Goal: Obtain resource: Obtain resource

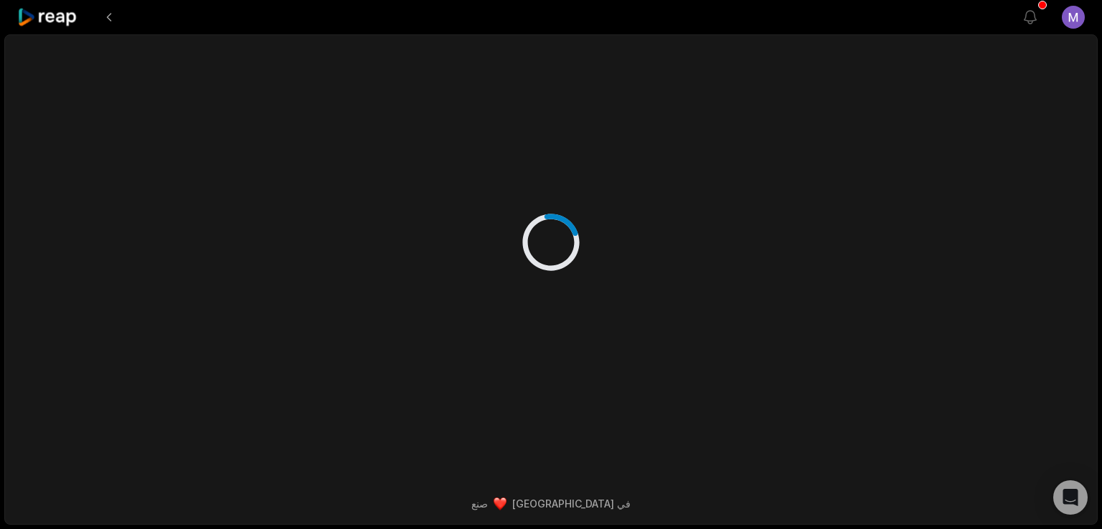
click at [62, 16] on icon at bounding box center [47, 17] width 61 height 19
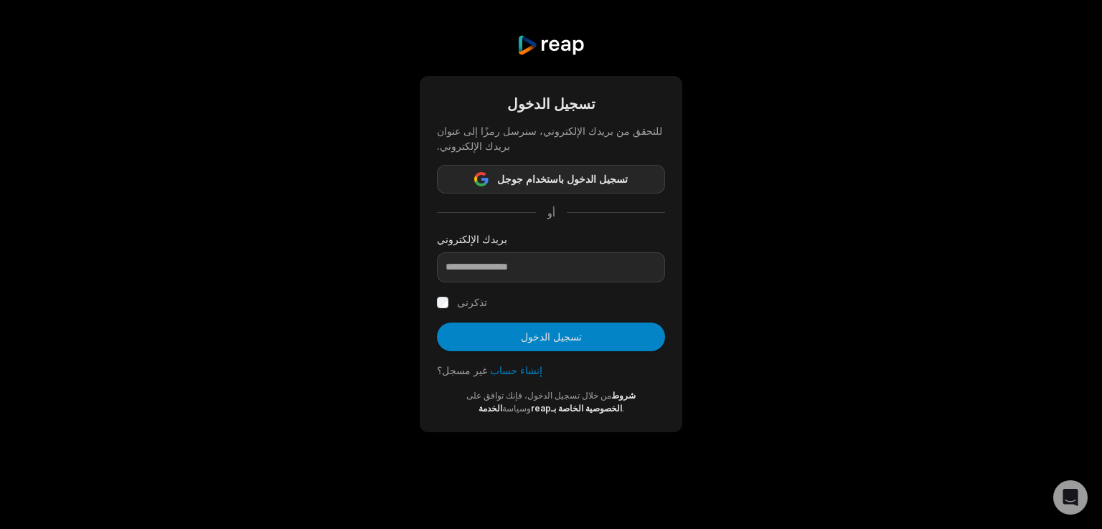
click at [631, 177] on button "تسجيل الدخول باستخدام جوجل" at bounding box center [551, 179] width 228 height 29
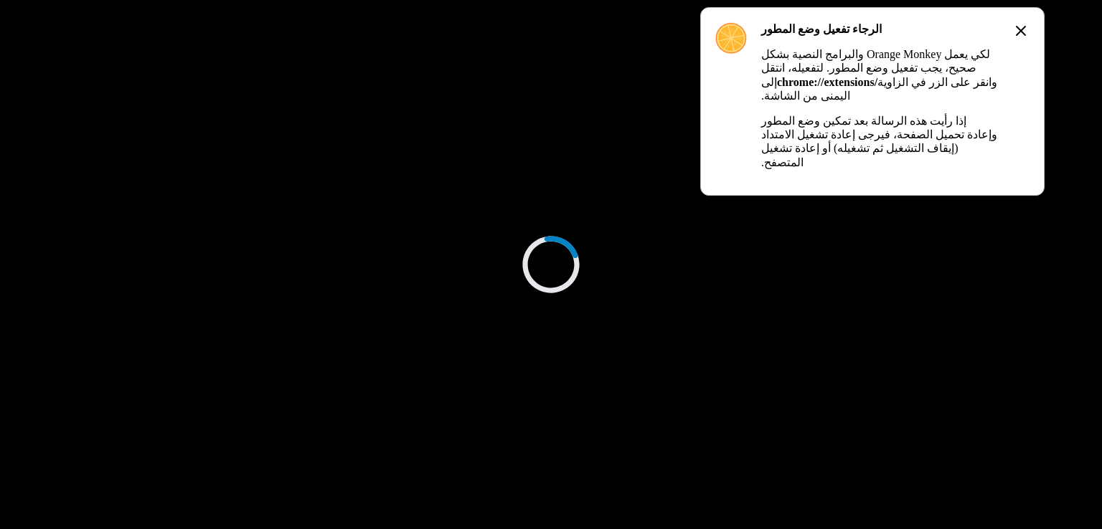
click at [1018, 35] on icon at bounding box center [1020, 30] width 17 height 17
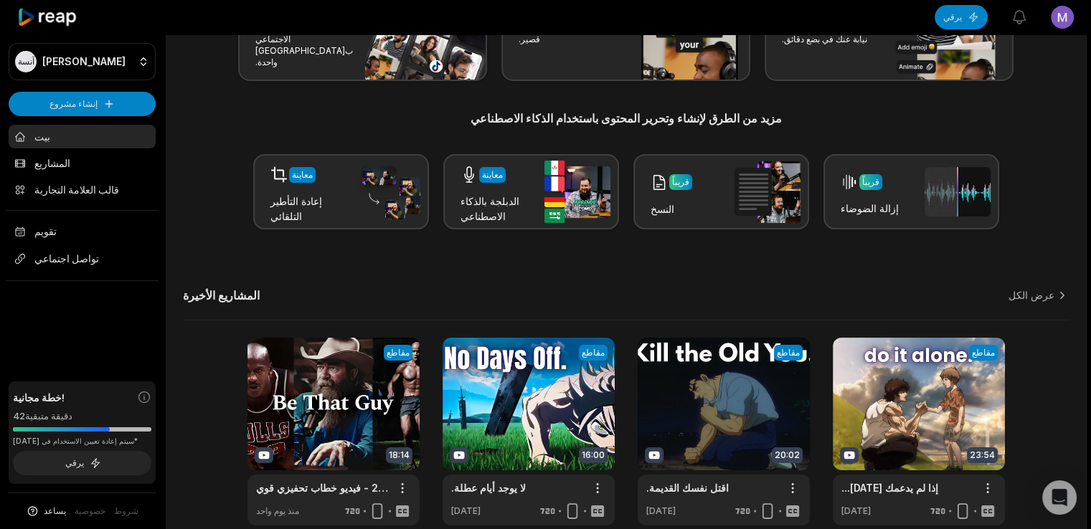
scroll to position [152, 0]
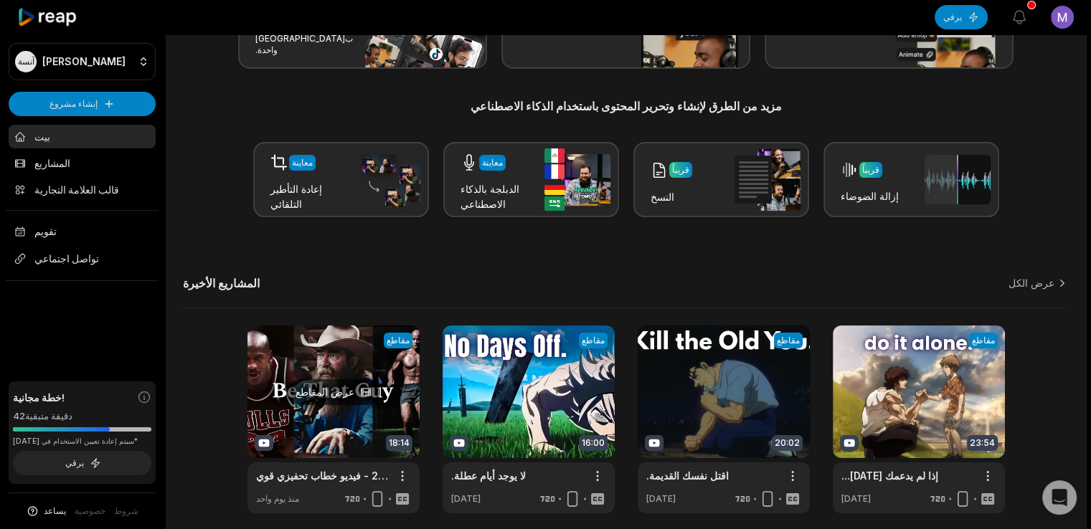
click at [318, 374] on link at bounding box center [333, 420] width 172 height 188
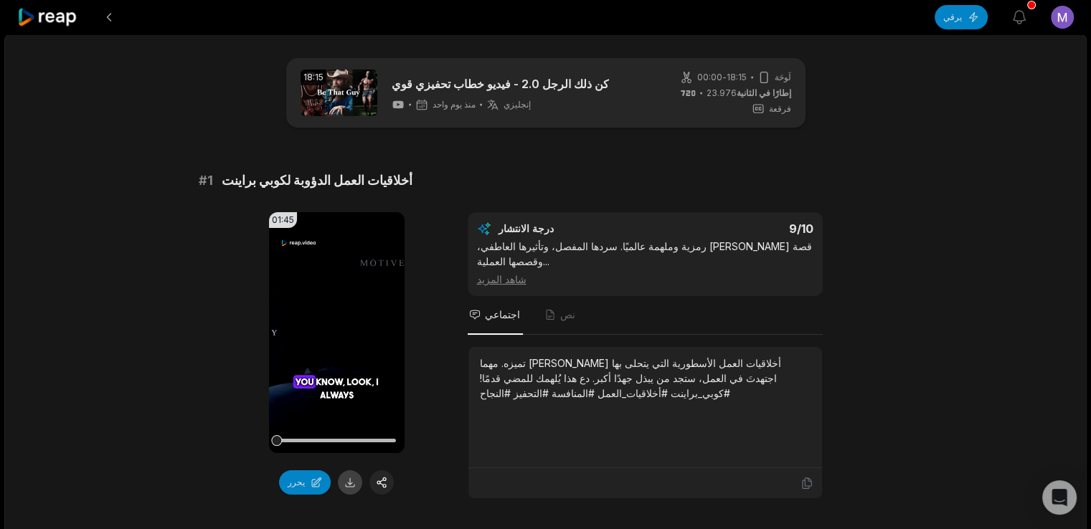
click at [343, 491] on button at bounding box center [350, 483] width 24 height 24
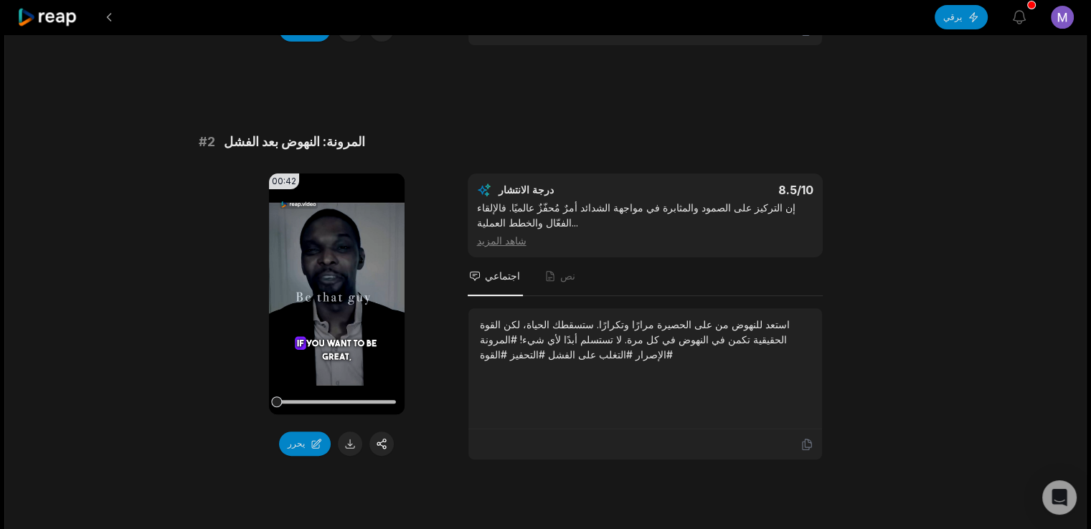
scroll to position [461, 0]
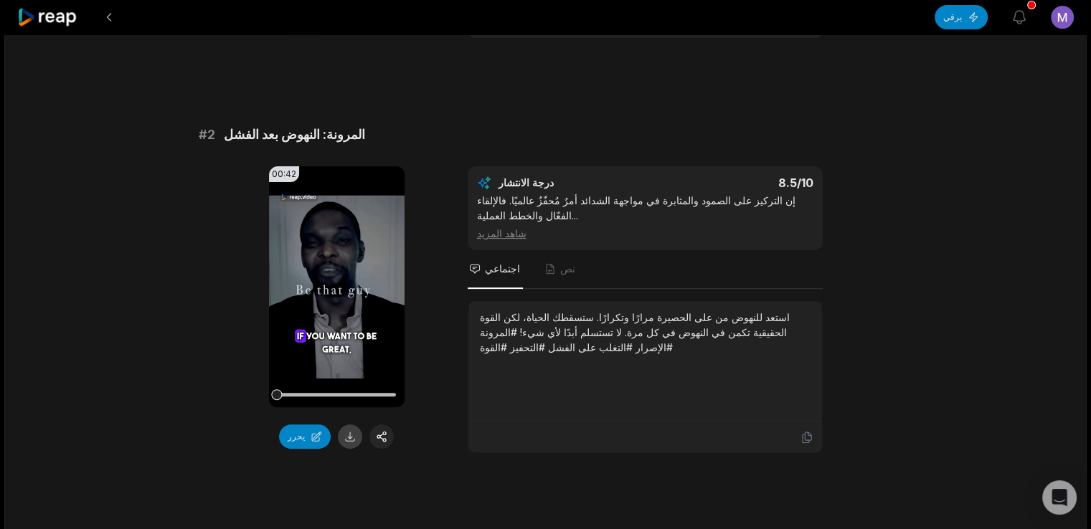
click at [346, 435] on button at bounding box center [350, 437] width 24 height 24
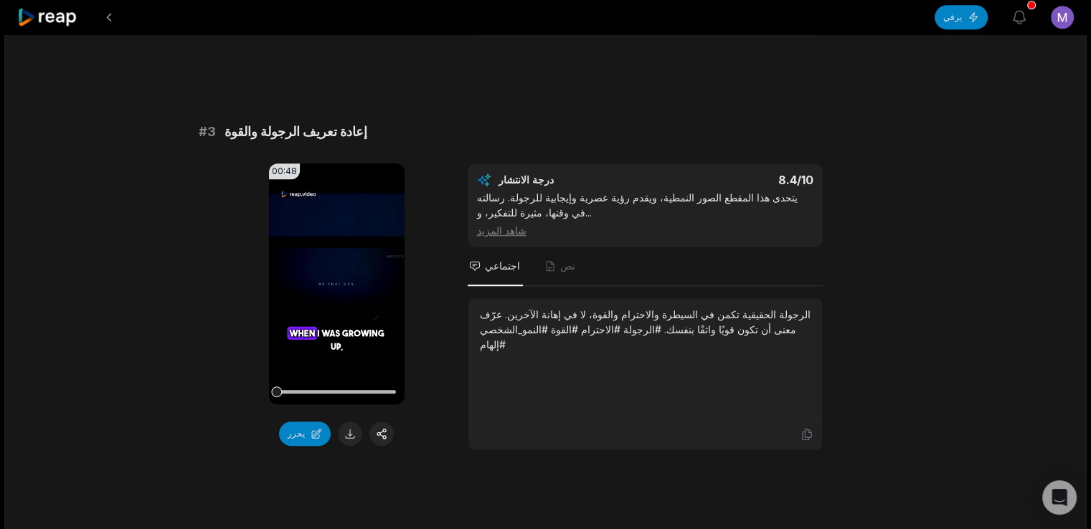
scroll to position [878, 0]
click at [350, 438] on button at bounding box center [350, 434] width 24 height 24
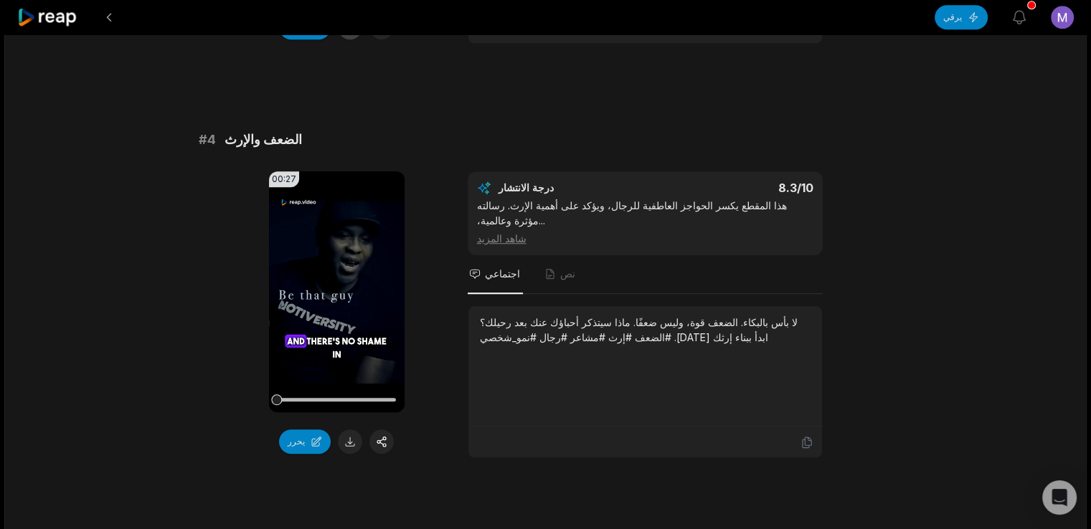
scroll to position [1286, 0]
click at [350, 438] on button at bounding box center [350, 441] width 24 height 24
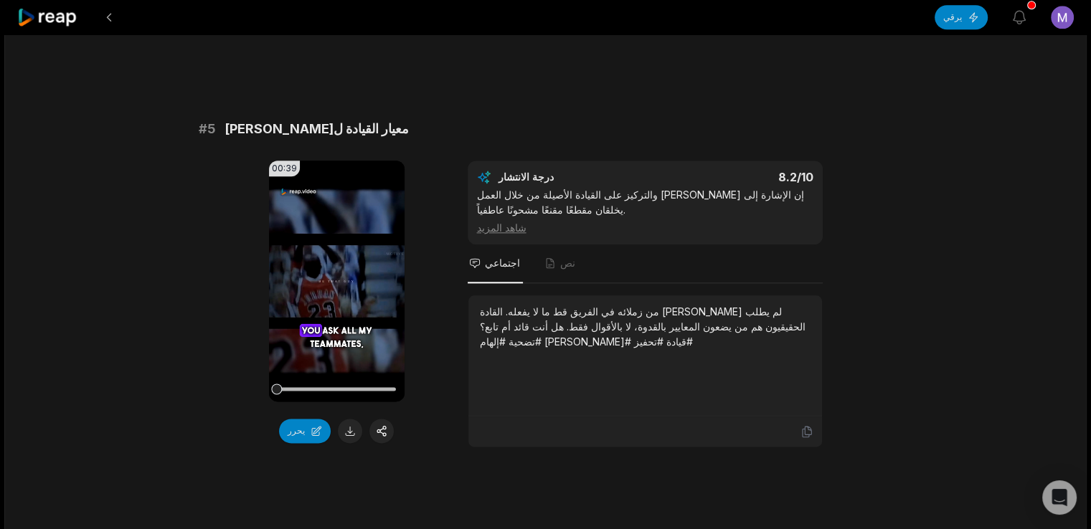
scroll to position [1712, 0]
click at [349, 422] on button at bounding box center [350, 430] width 24 height 24
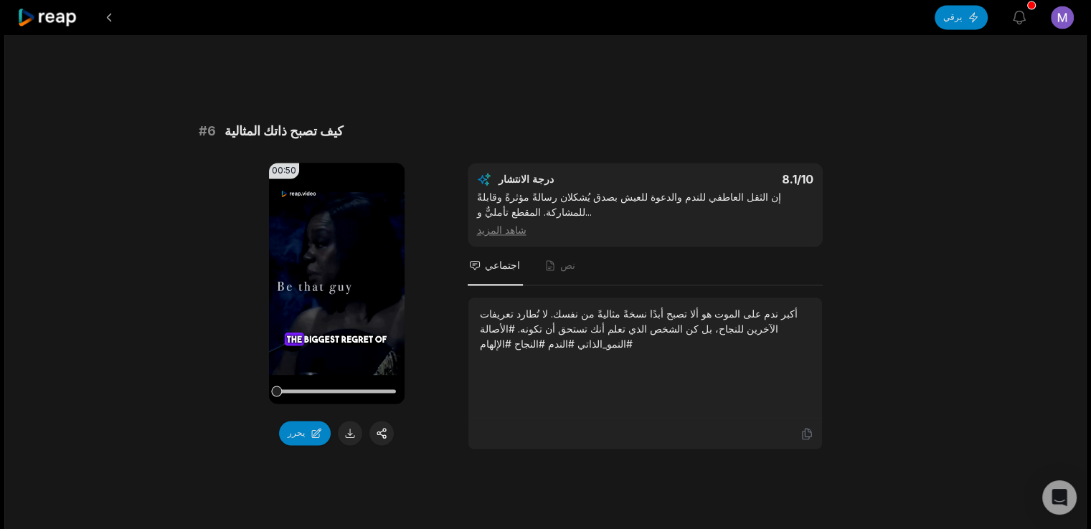
scroll to position [2128, 0]
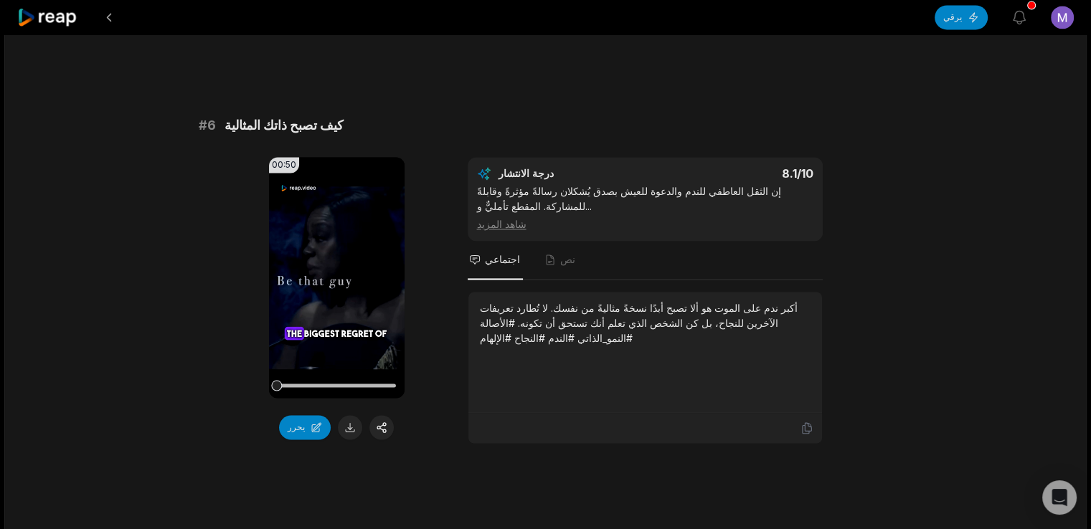
click at [349, 422] on button at bounding box center [350, 427] width 24 height 24
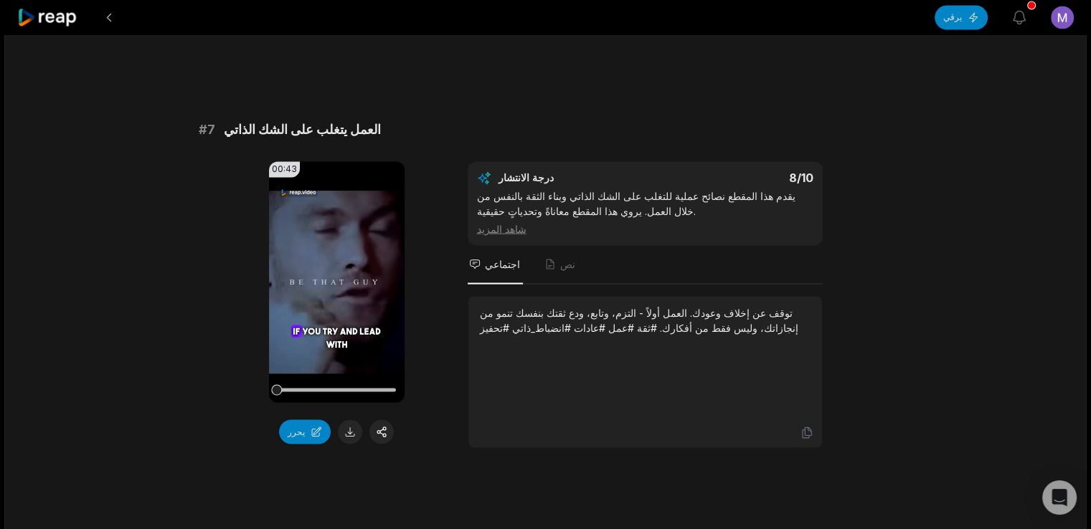
scroll to position [2540, 0]
click at [349, 422] on button at bounding box center [350, 431] width 24 height 24
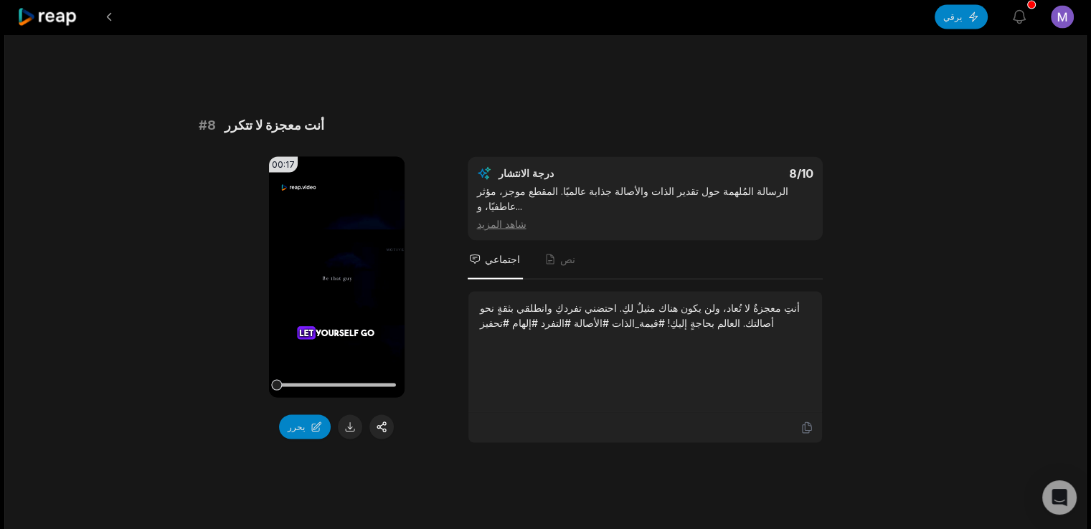
scroll to position [2963, 0]
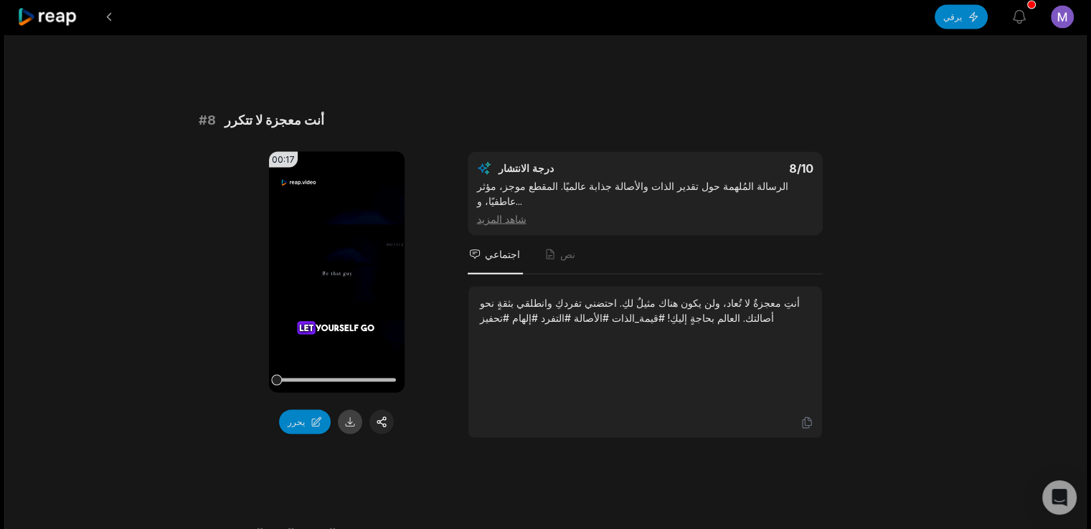
click at [347, 410] on button at bounding box center [350, 422] width 24 height 24
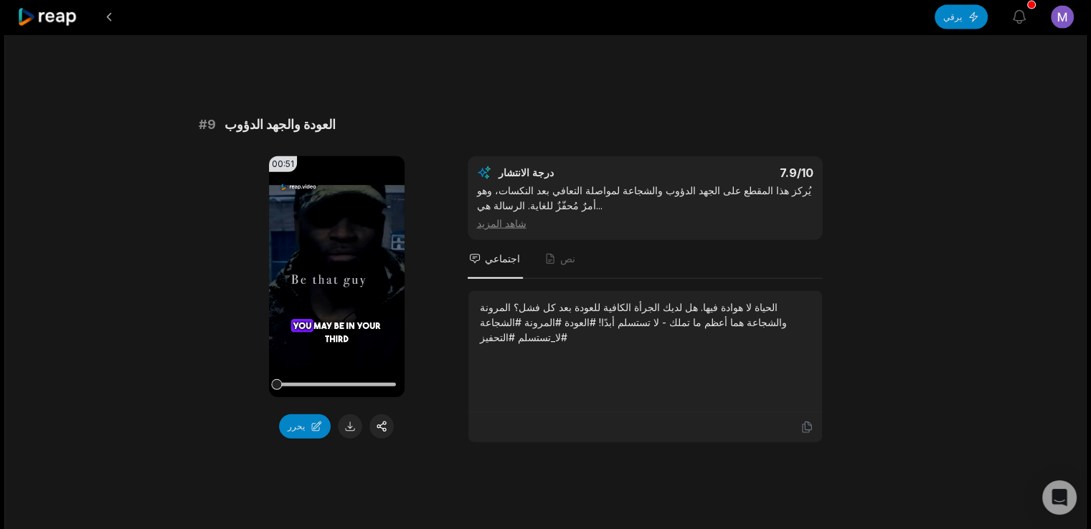
scroll to position [3375, 0]
click at [347, 413] on button at bounding box center [350, 425] width 24 height 24
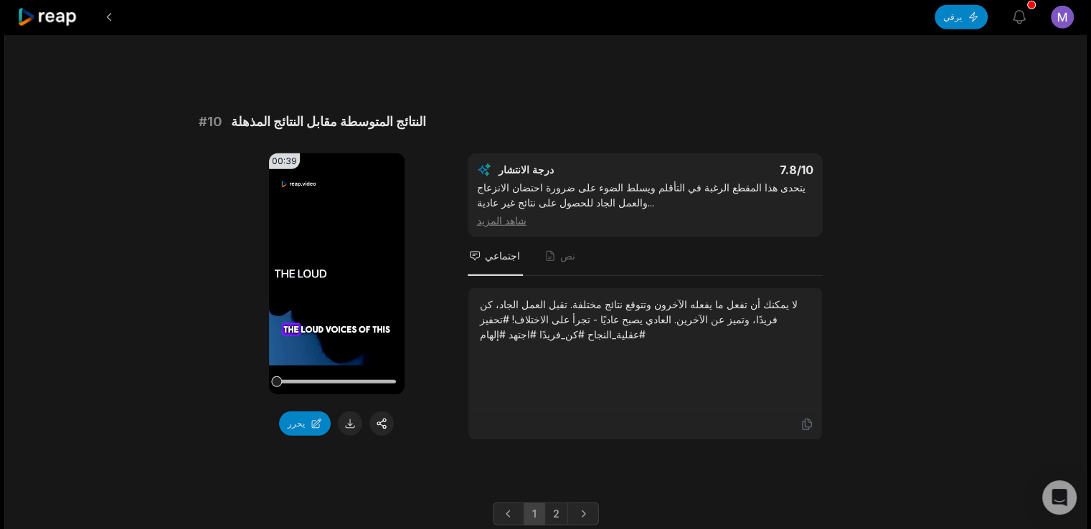
scroll to position [3828, 0]
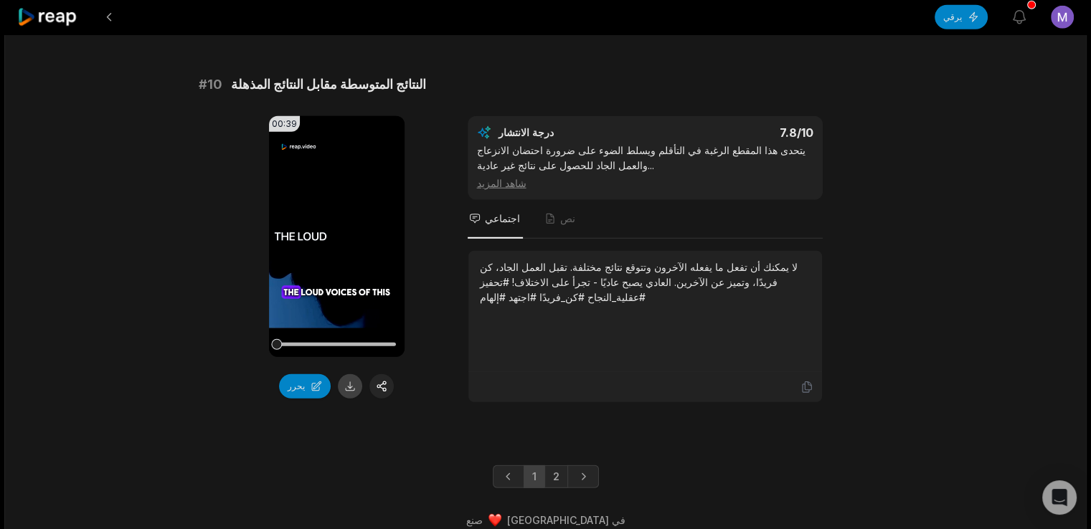
click at [354, 374] on button at bounding box center [350, 386] width 24 height 24
click at [546, 466] on link "2" at bounding box center [556, 477] width 24 height 23
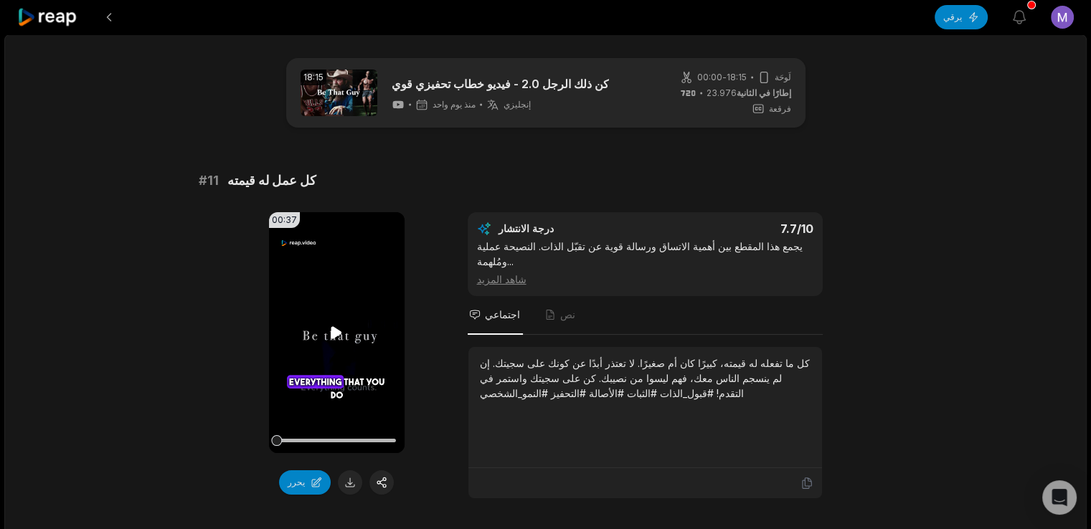
scroll to position [68, 0]
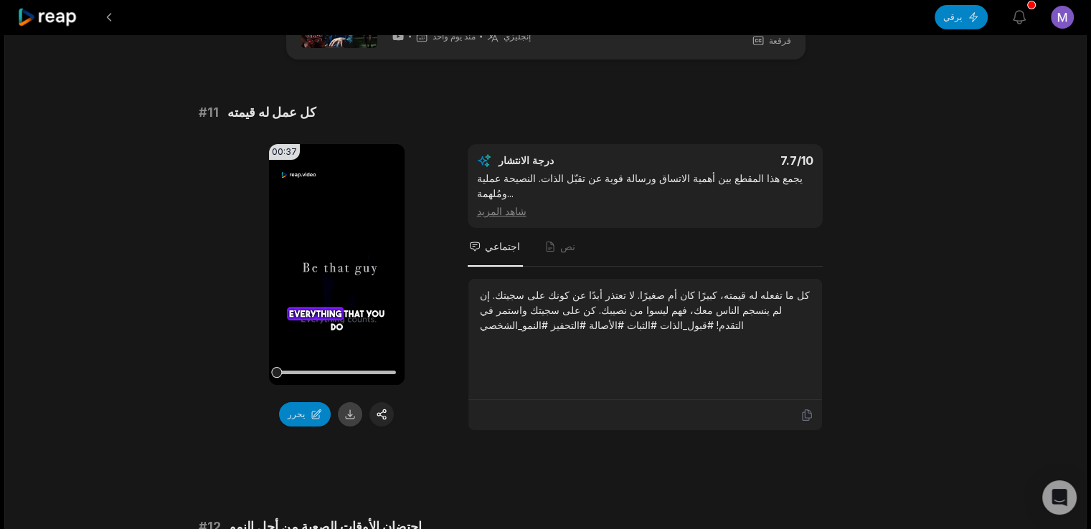
click at [356, 407] on button at bounding box center [350, 414] width 24 height 24
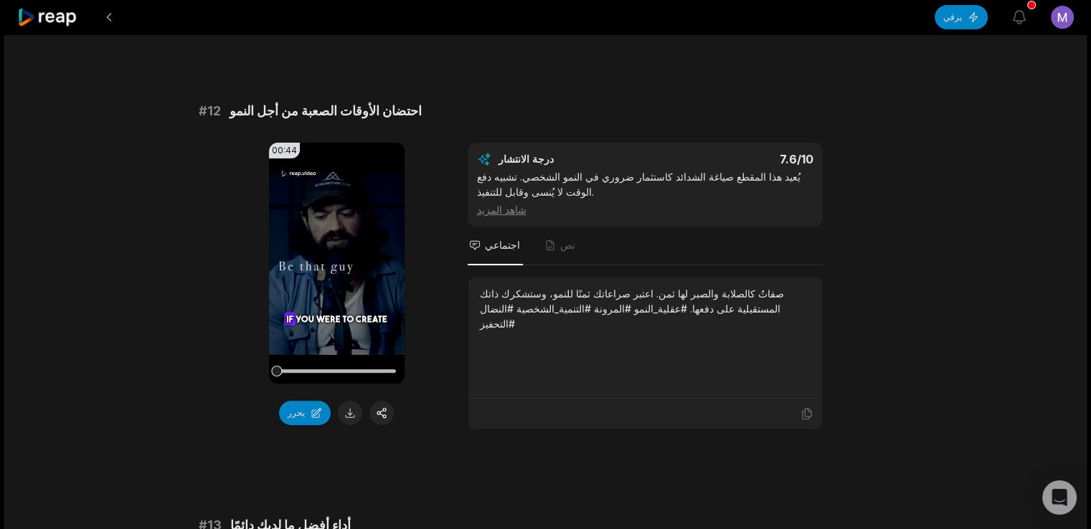
scroll to position [485, 0]
click at [352, 410] on button at bounding box center [350, 412] width 24 height 24
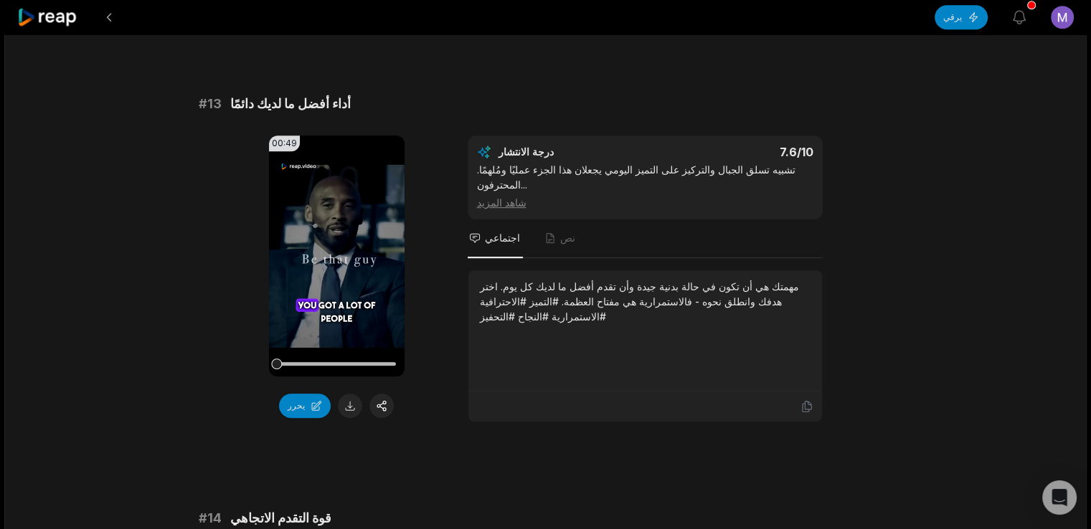
scroll to position [924, 0]
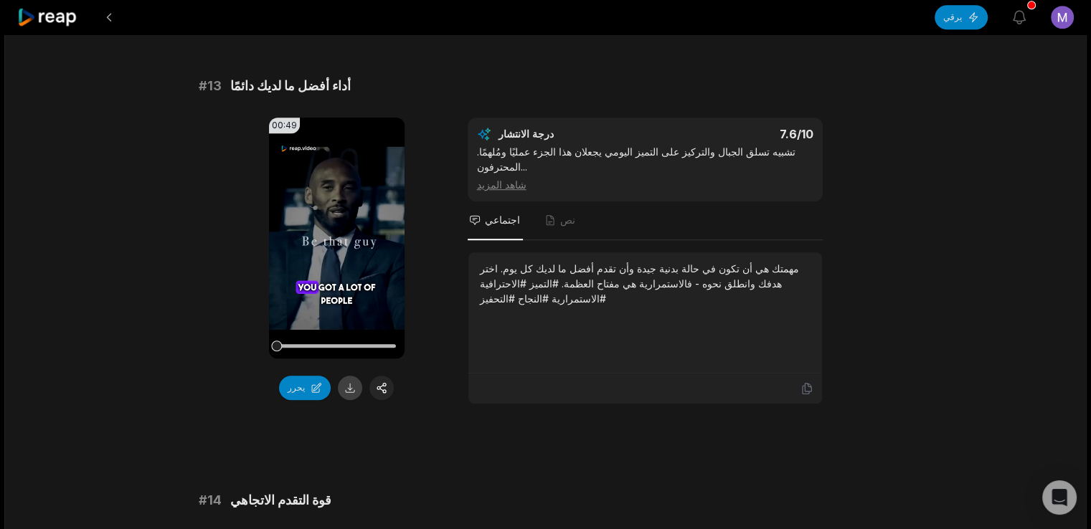
click at [348, 385] on button at bounding box center [350, 388] width 24 height 24
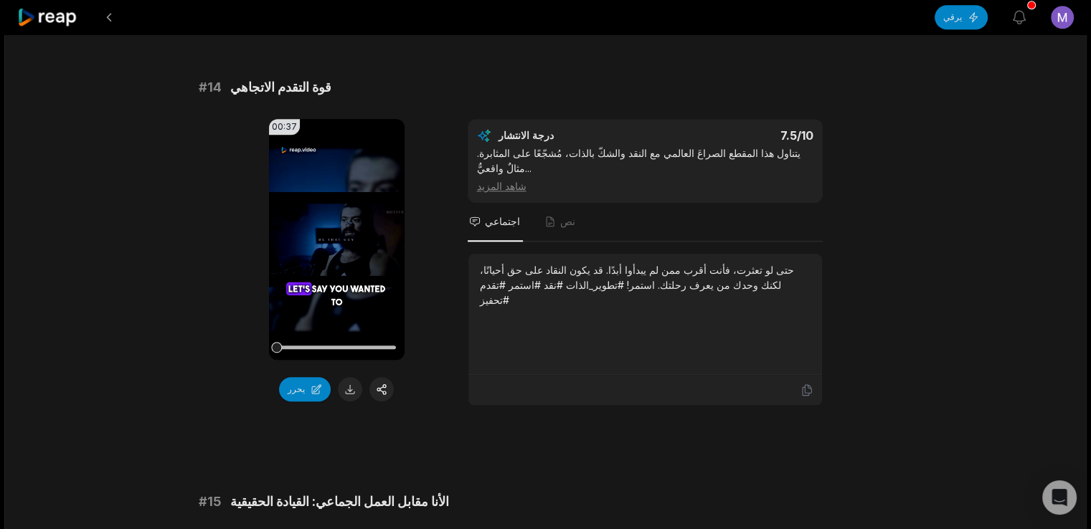
scroll to position [1339, 0]
click at [353, 379] on button at bounding box center [350, 388] width 24 height 24
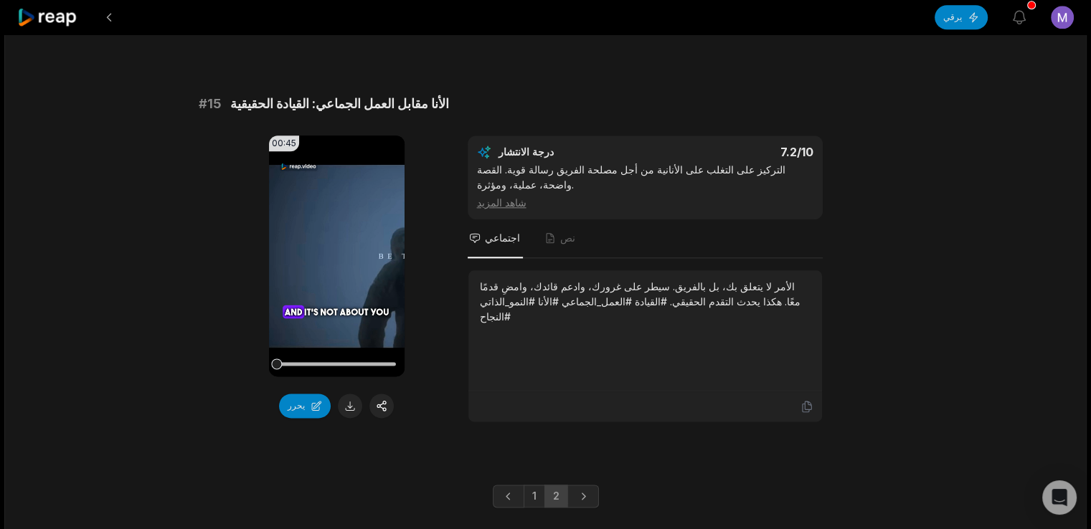
scroll to position [1740, 0]
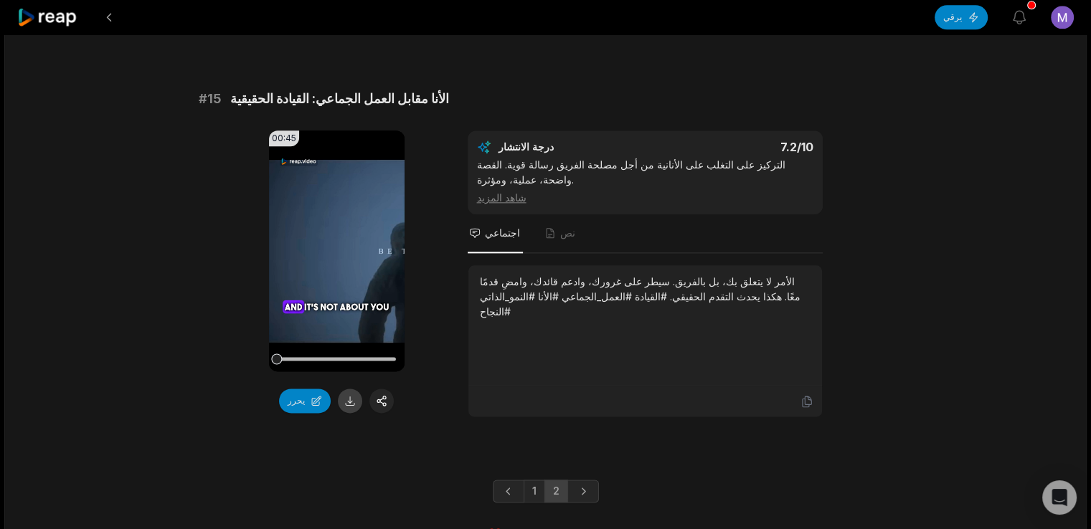
click at [348, 389] on button at bounding box center [350, 401] width 24 height 24
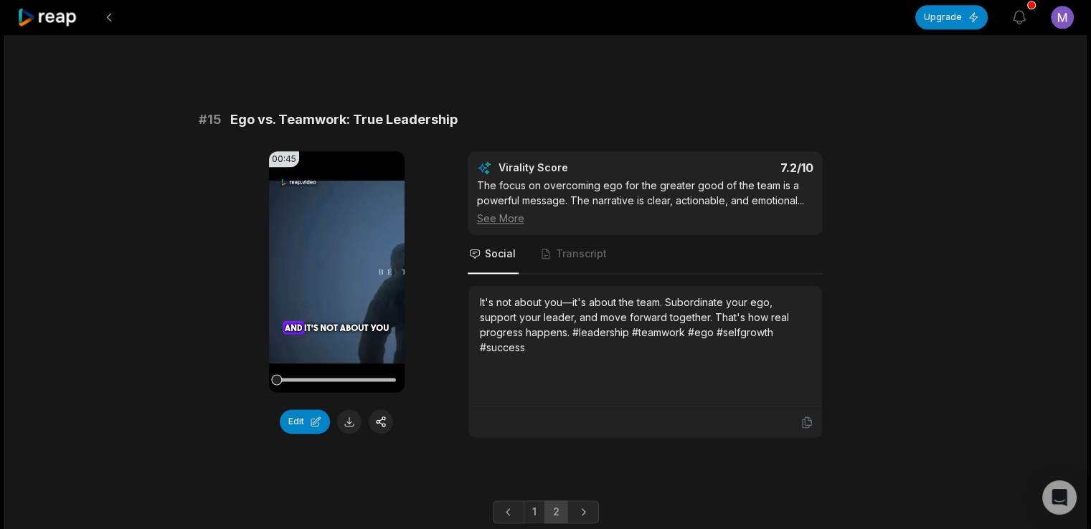
scroll to position [1834, 0]
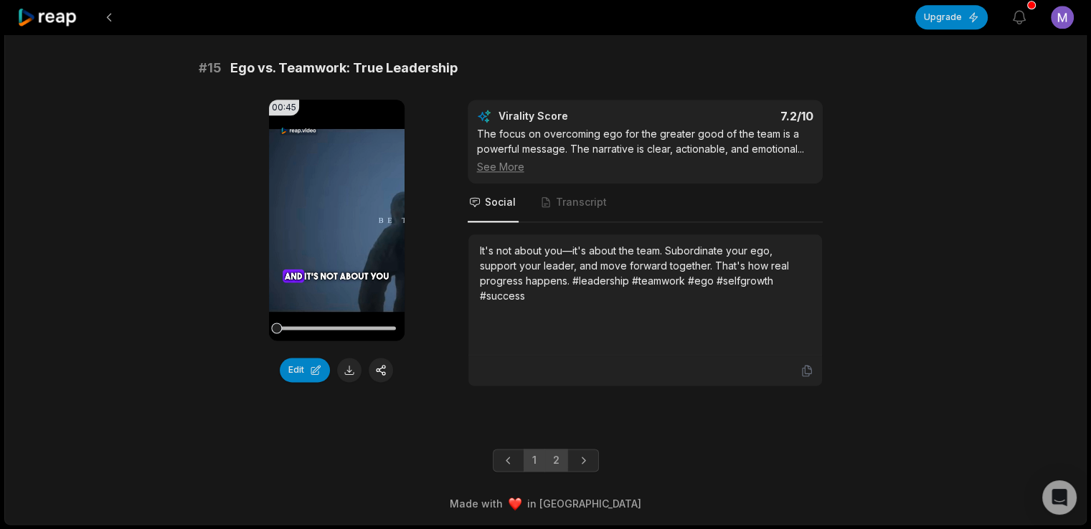
click at [527, 472] on link "1" at bounding box center [535, 460] width 22 height 23
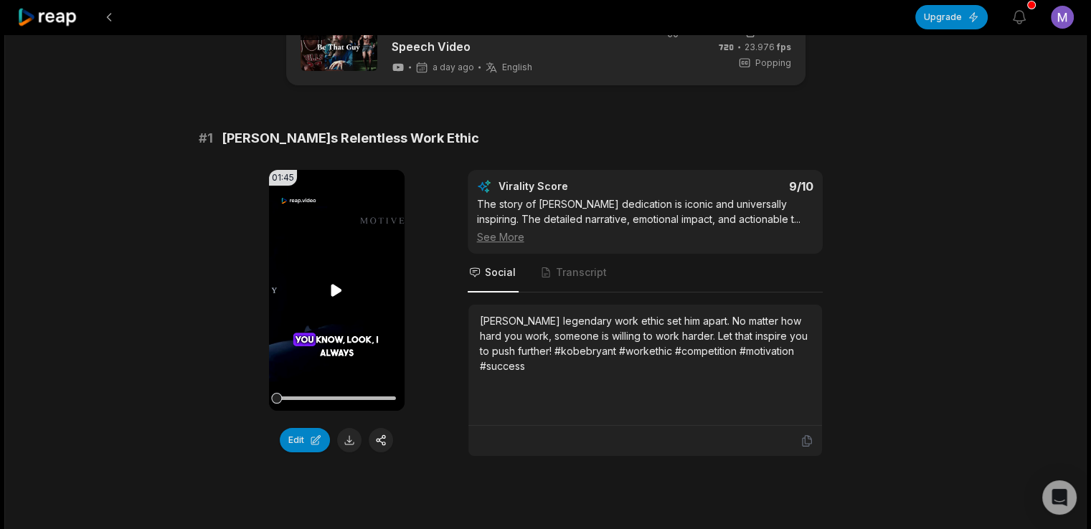
scroll to position [55, 0]
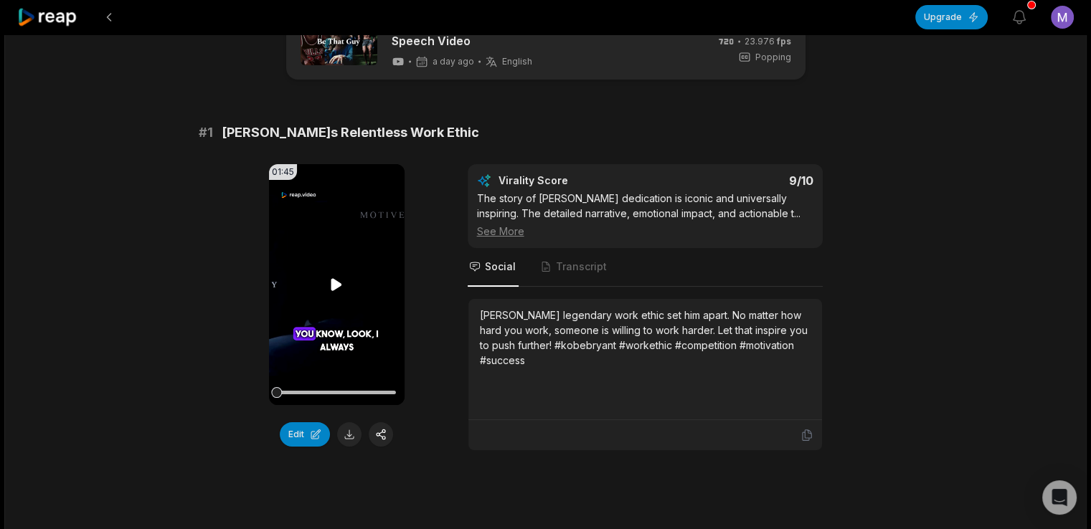
click at [339, 293] on video "Your browser does not support mp4 format." at bounding box center [337, 284] width 136 height 241
click at [336, 281] on icon at bounding box center [336, 284] width 17 height 17
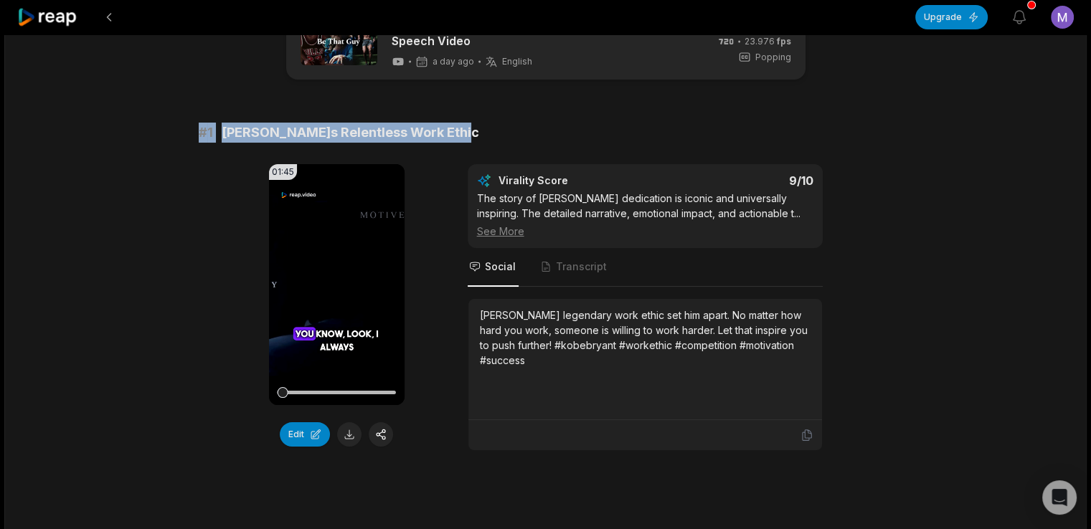
drag, startPoint x: 198, startPoint y: 138, endPoint x: 453, endPoint y: 139, distance: 255.4
click at [453, 139] on div "# 1 Kobe Bryant's Relentless Work Ethic" at bounding box center [546, 133] width 694 height 20
copy div "# 1 Kobe Bryant's Relentless Work Ethic"
click at [453, 139] on div "# 1 Kobe Bryant's Relentless Work Ethic" at bounding box center [546, 133] width 694 height 20
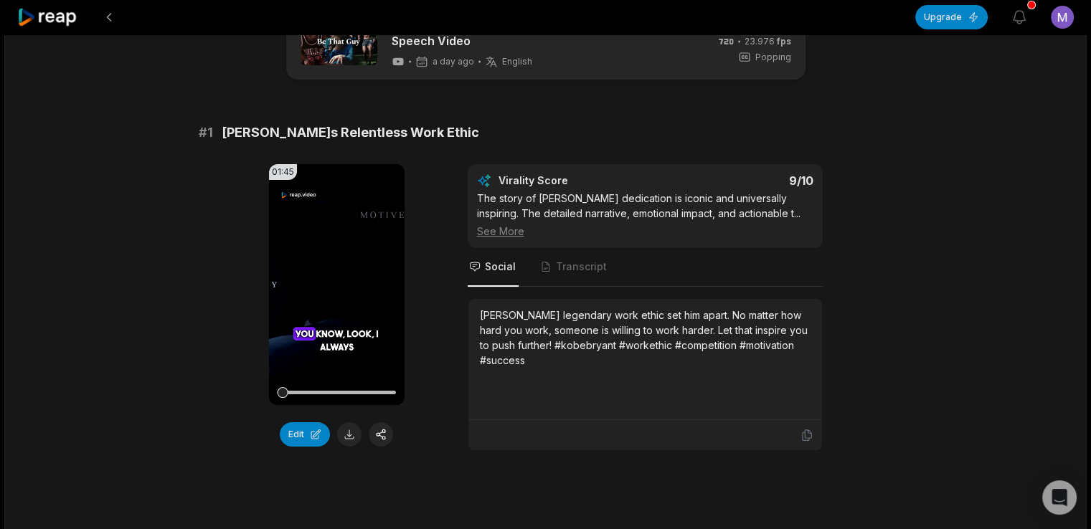
click at [482, 180] on icon at bounding box center [484, 181] width 14 height 14
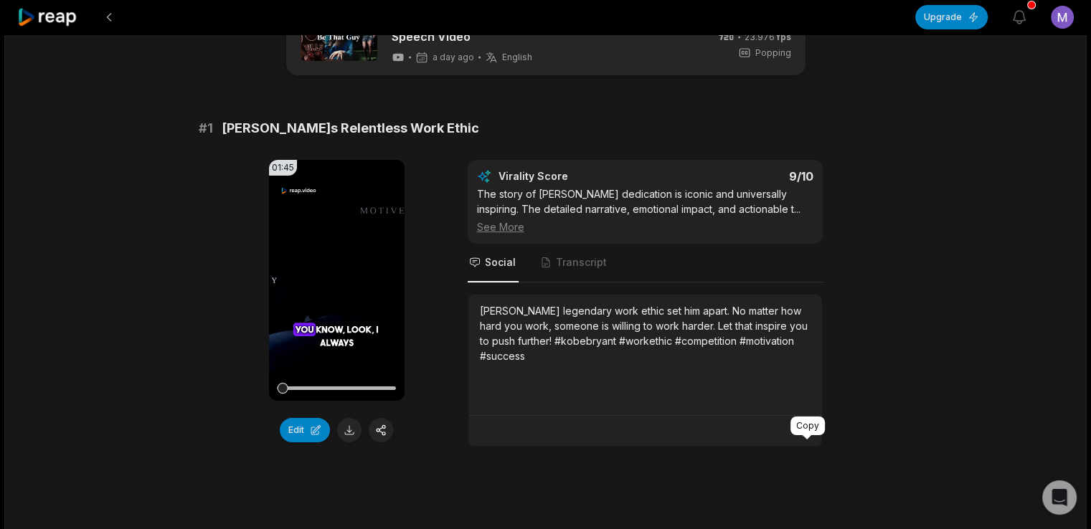
click at [803, 438] on icon at bounding box center [807, 431] width 13 height 13
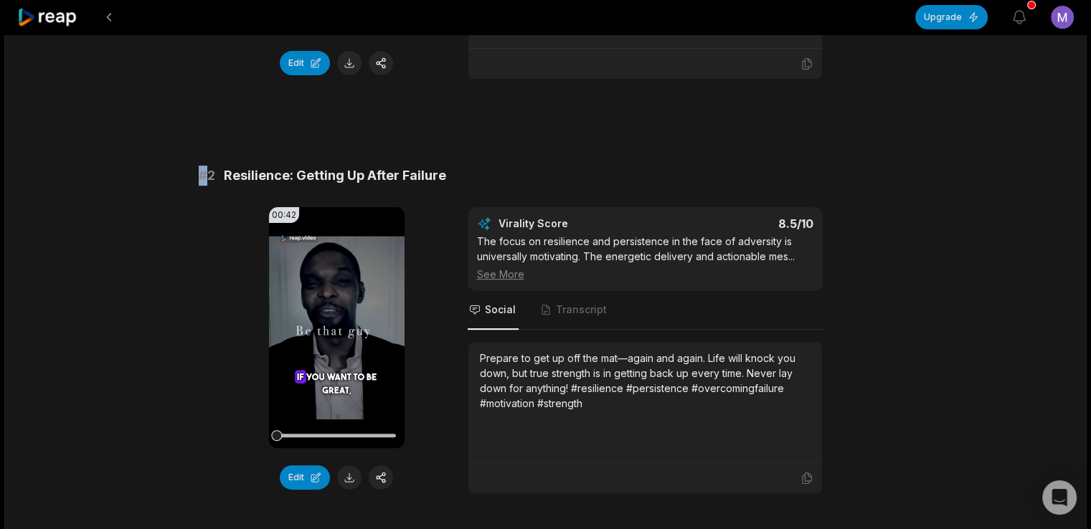
scroll to position [452, 0]
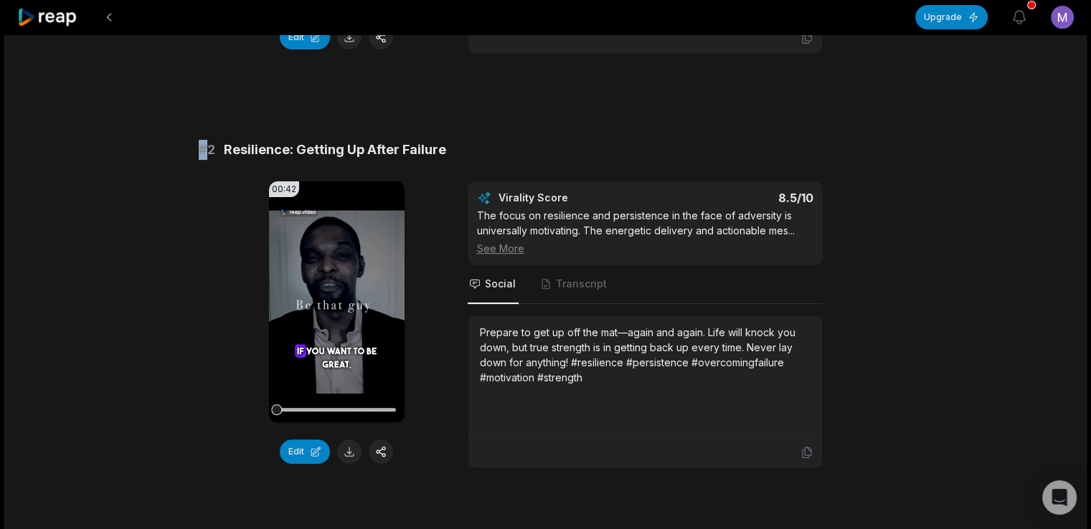
drag, startPoint x: 199, startPoint y: 156, endPoint x: 463, endPoint y: 92, distance: 271.1
copy div "# 2 Resilience: Getting Up After Failure"
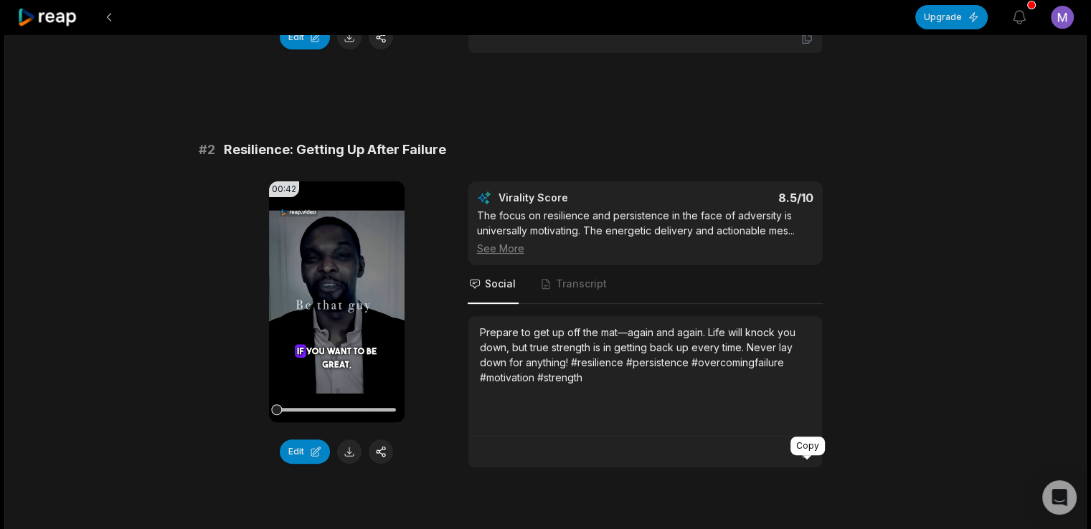
click at [808, 459] on icon at bounding box center [807, 452] width 13 height 13
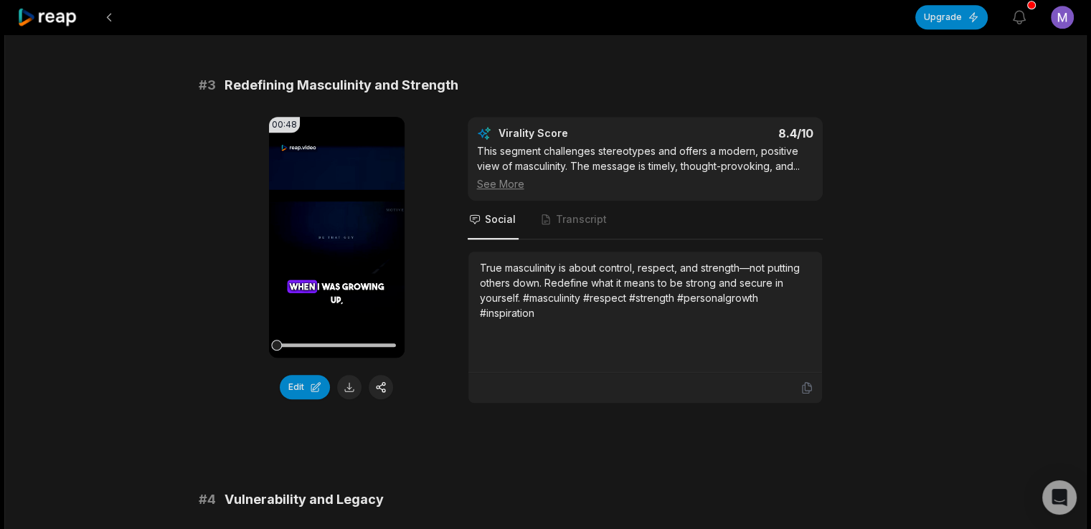
scroll to position [930, 0]
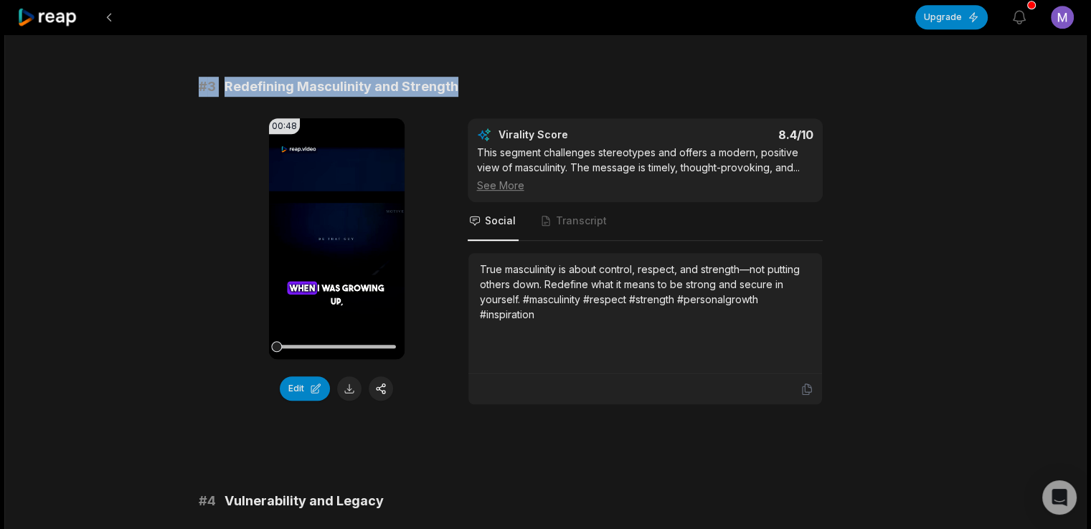
drag, startPoint x: 197, startPoint y: 98, endPoint x: 460, endPoint y: 72, distance: 263.8
copy div "# 3 Redefining Masculinity and Strength"
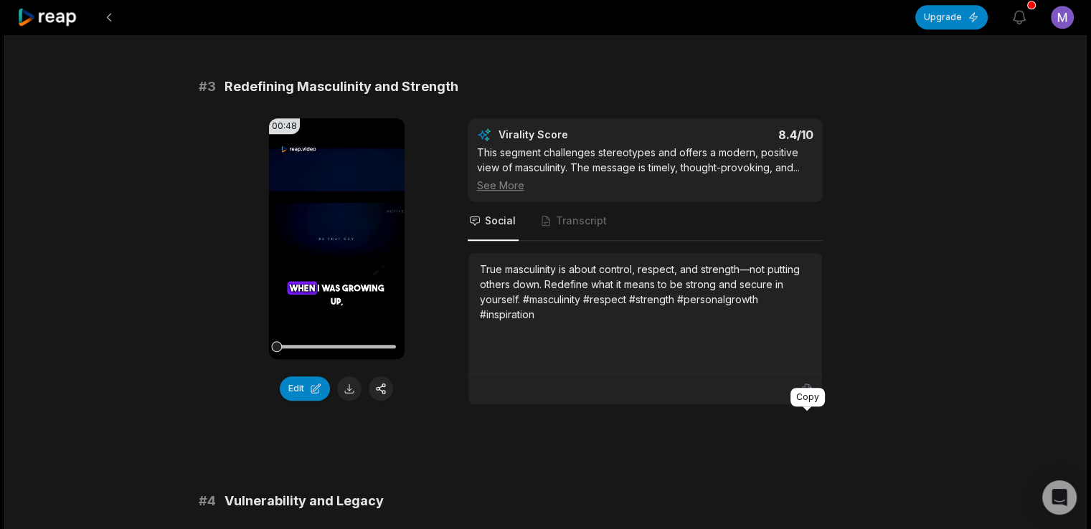
click at [806, 395] on icon at bounding box center [806, 390] width 9 height 11
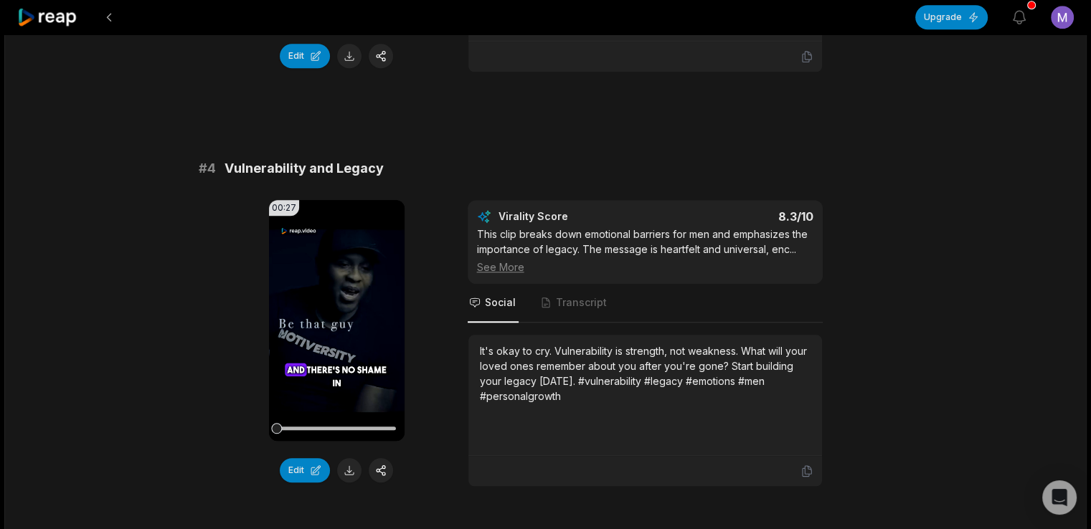
scroll to position [1263, 0]
drag, startPoint x: 194, startPoint y: 193, endPoint x: 418, endPoint y: 188, distance: 223.2
copy div "# 4 Vulnerability and Legacy"
click at [418, 179] on div "# 4 Vulnerability and Legacy" at bounding box center [546, 169] width 694 height 20
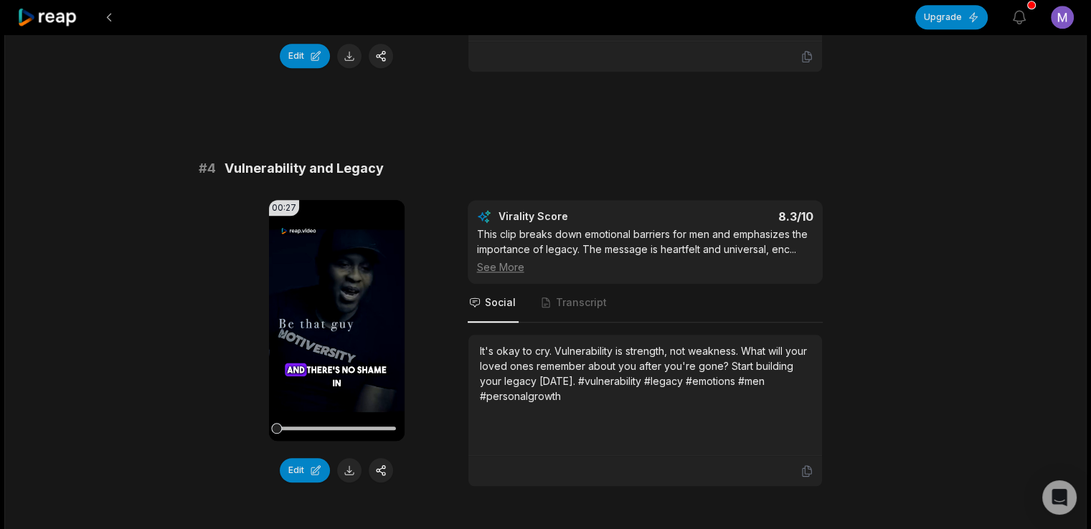
click at [418, 179] on div "# 4 Vulnerability and Legacy" at bounding box center [546, 169] width 694 height 20
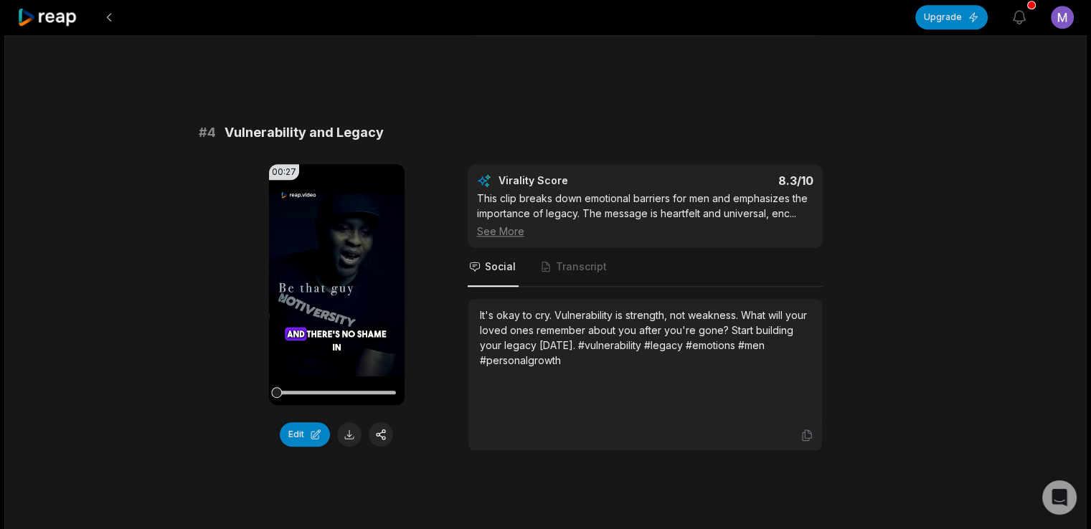
scroll to position [1306, 0]
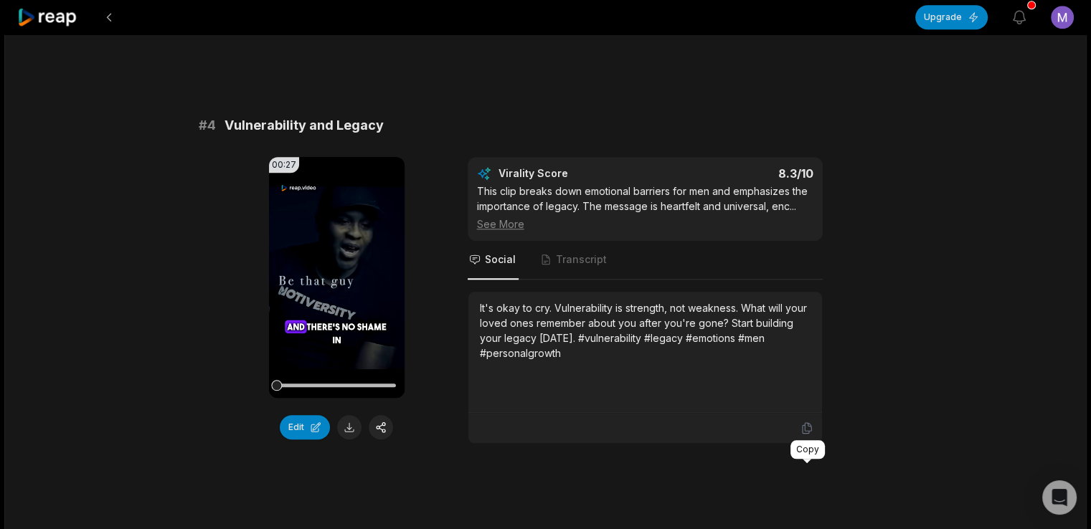
click at [803, 435] on icon at bounding box center [807, 428] width 13 height 13
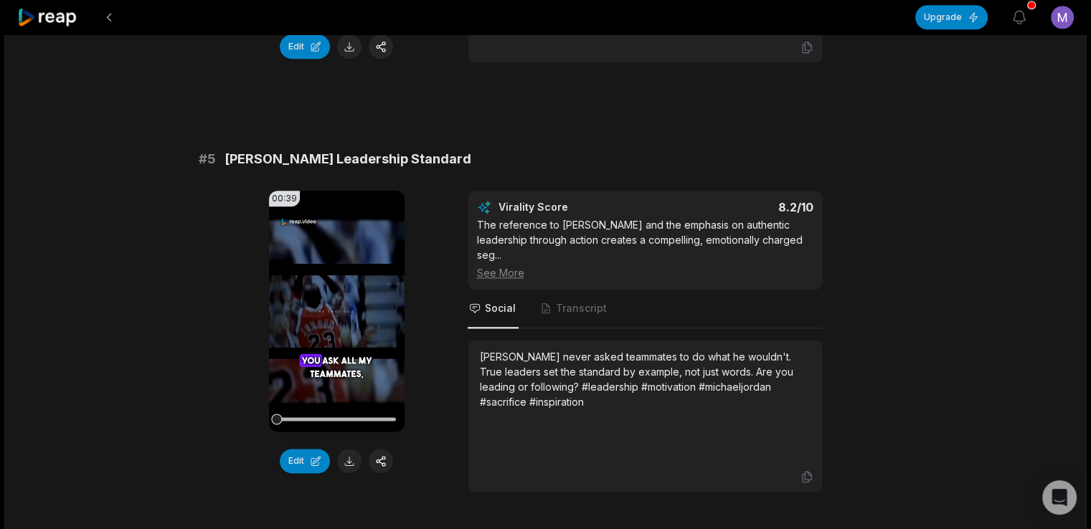
scroll to position [1759, 0]
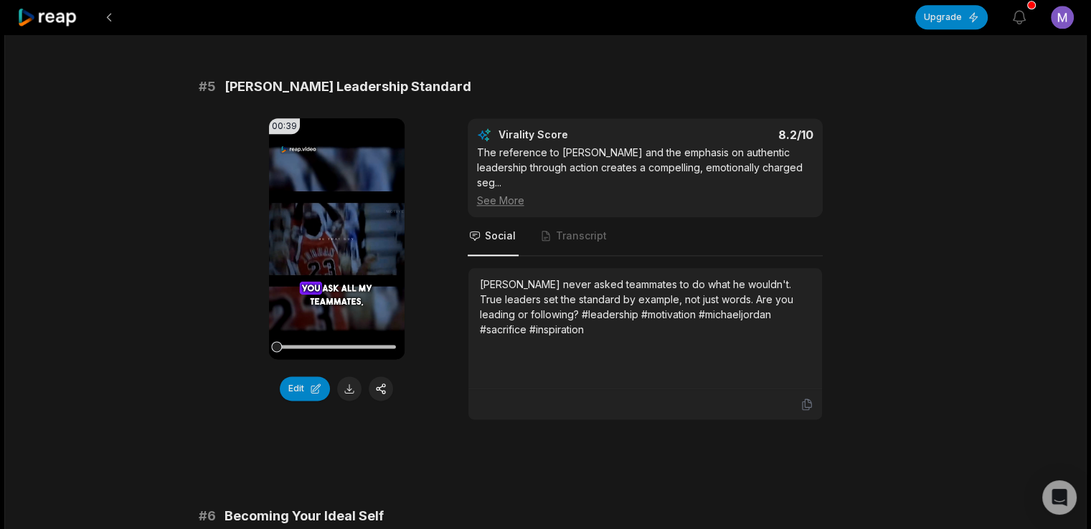
drag, startPoint x: 196, startPoint y: 121, endPoint x: 484, endPoint y: 108, distance: 288.6
click at [484, 108] on div "18:15 BE THAT GUY 2.0 - Powerful Motivational Speech Video a day ago English en…" at bounding box center [545, 453] width 1083 height 4357
copy div "# 5 Michael Jordan's Leadership Standard"
click at [484, 108] on div "# 1 Kobe Bryant's Relentless Work Ethic 01:45 Your browser does not support mp4…" at bounding box center [546, 455] width 694 height 4075
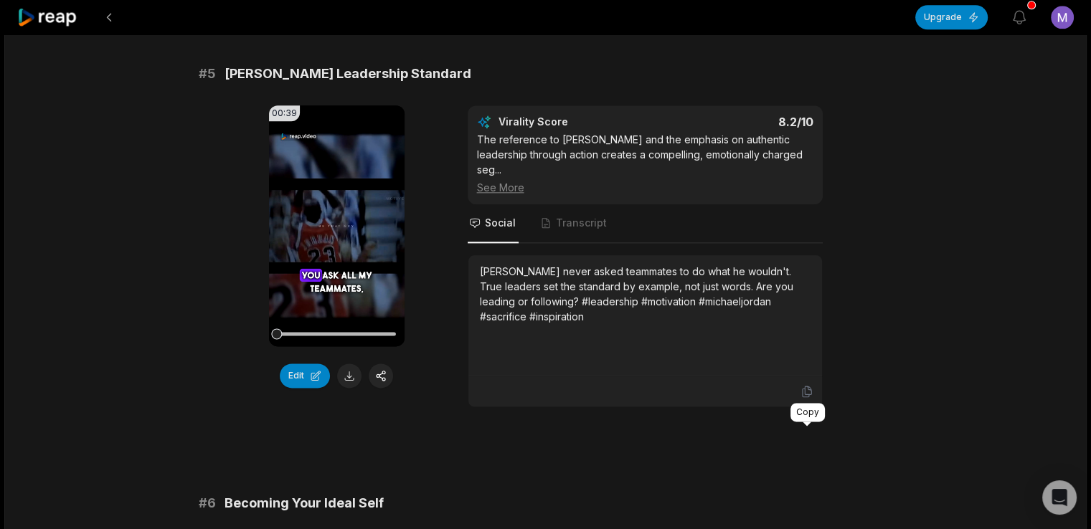
click at [808, 398] on icon at bounding box center [807, 391] width 13 height 13
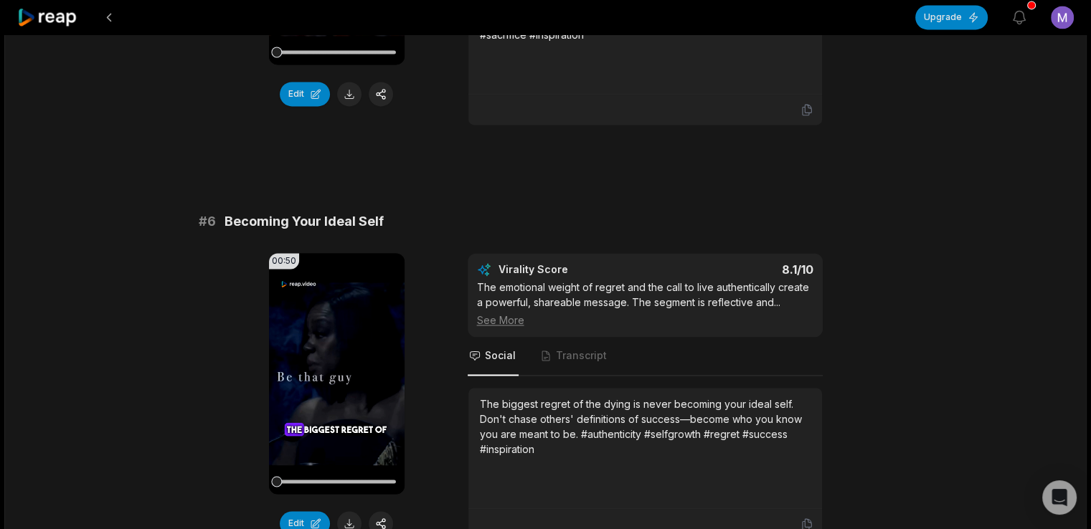
scroll to position [2111, 0]
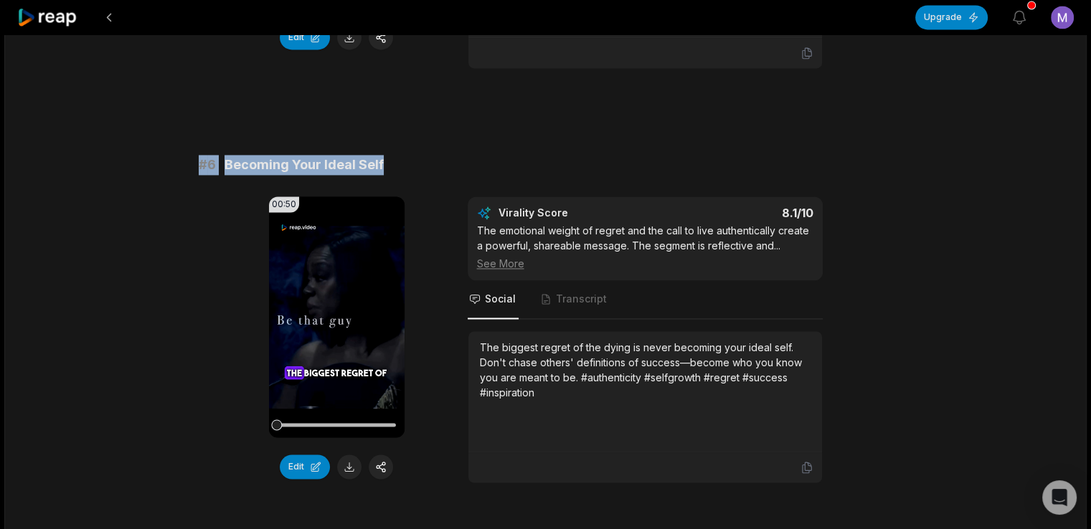
drag, startPoint x: 197, startPoint y: 204, endPoint x: 413, endPoint y: 193, distance: 216.2
click at [413, 193] on div "18:15 BE THAT GUY 2.0 - Powerful Motivational Speech Video a day ago English en…" at bounding box center [545, 102] width 1083 height 4357
copy div "# 6 Becoming Your Ideal Self"
click at [413, 193] on div "# 1 Kobe Bryant's Relentless Work Ethic 01:45 Your browser does not support mp4…" at bounding box center [546, 104] width 694 height 4075
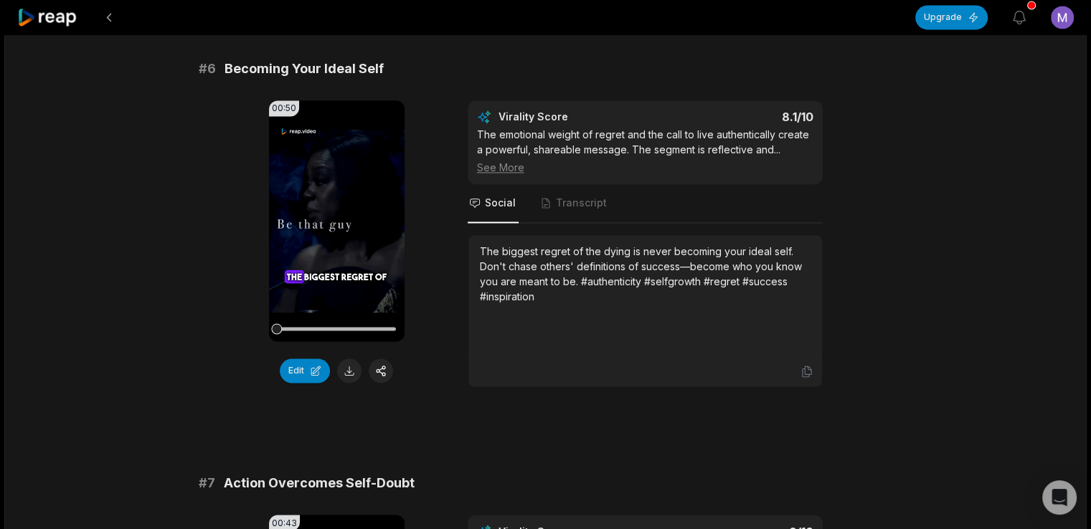
scroll to position [2207, 0]
click at [805, 378] on icon at bounding box center [807, 371] width 13 height 13
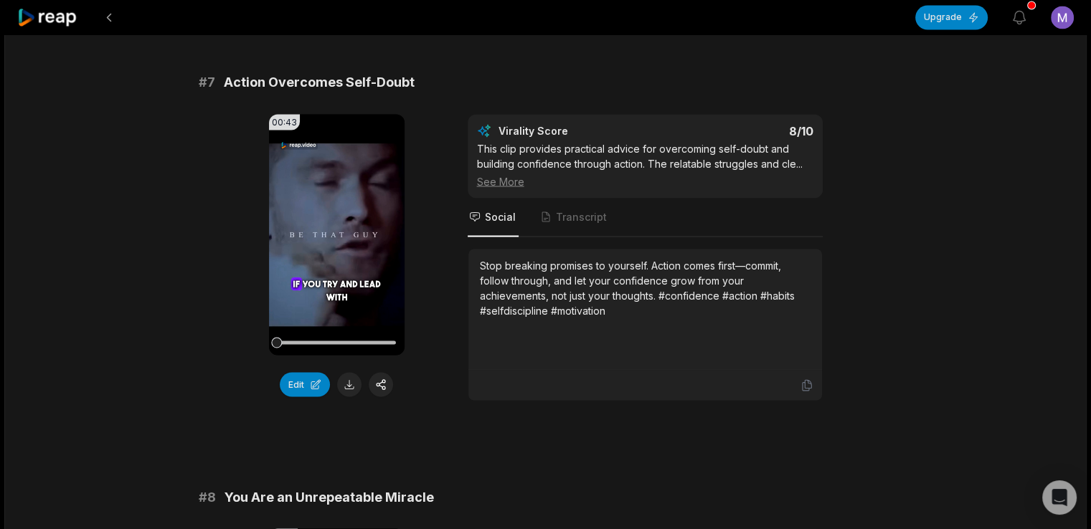
scroll to position [2617, 0]
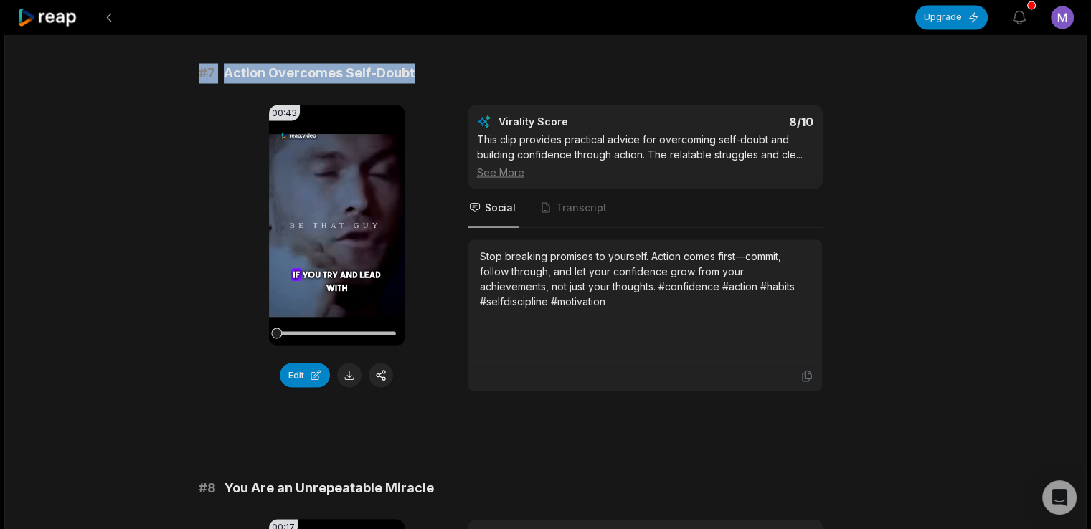
drag, startPoint x: 199, startPoint y: 133, endPoint x: 419, endPoint y: 111, distance: 220.6
copy div "# 7 Action Overcomes Self-Doubt"
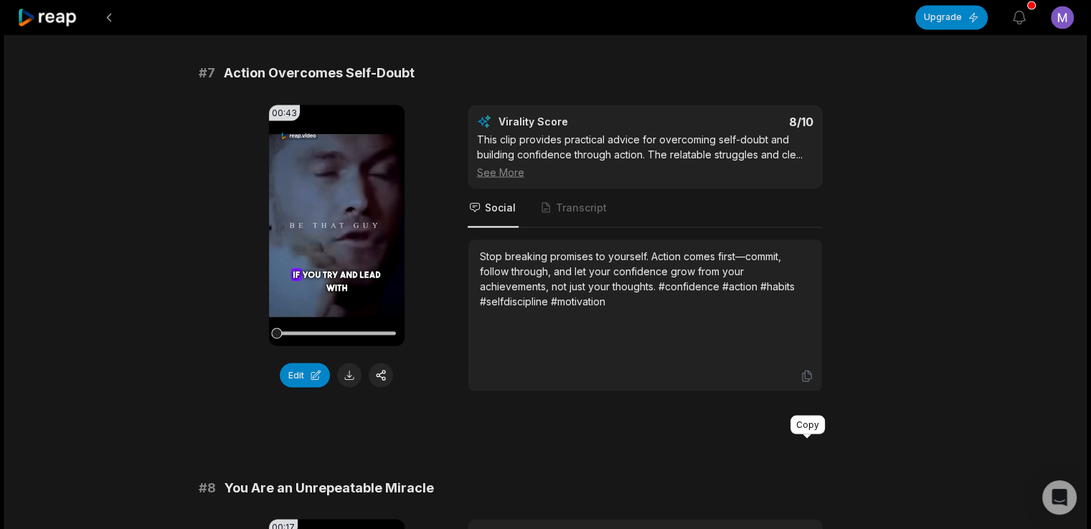
click at [803, 382] on icon at bounding box center [807, 375] width 13 height 13
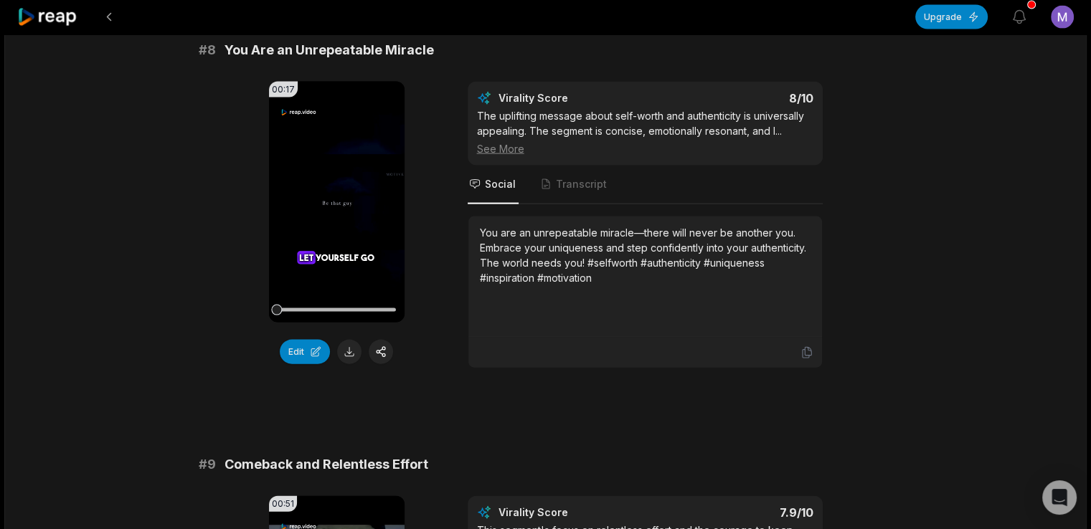
scroll to position [3076, 0]
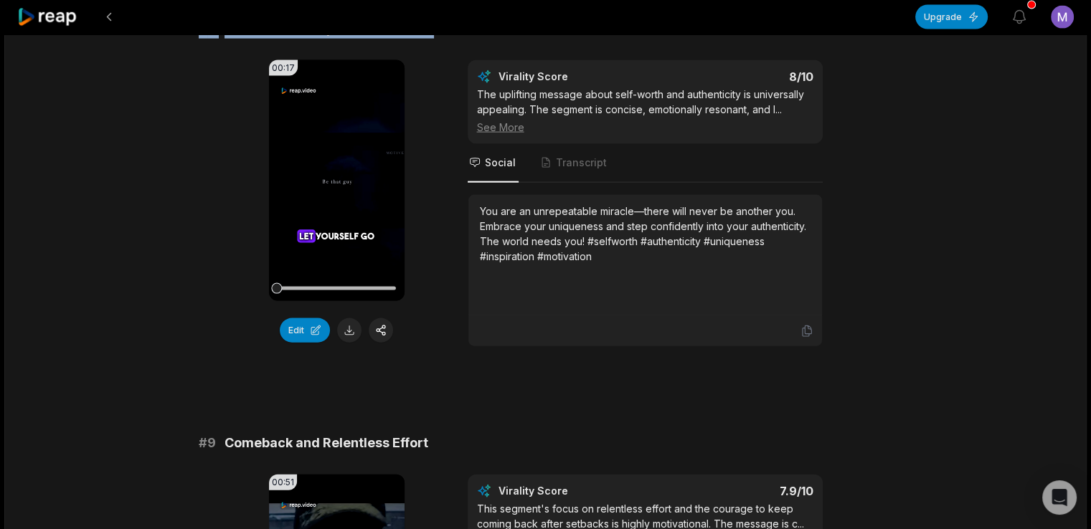
drag, startPoint x: 190, startPoint y: 90, endPoint x: 445, endPoint y: 72, distance: 256.0
copy div "# 8 You Are an Unrepeatable Miracle"
click at [809, 337] on icon at bounding box center [806, 331] width 9 height 11
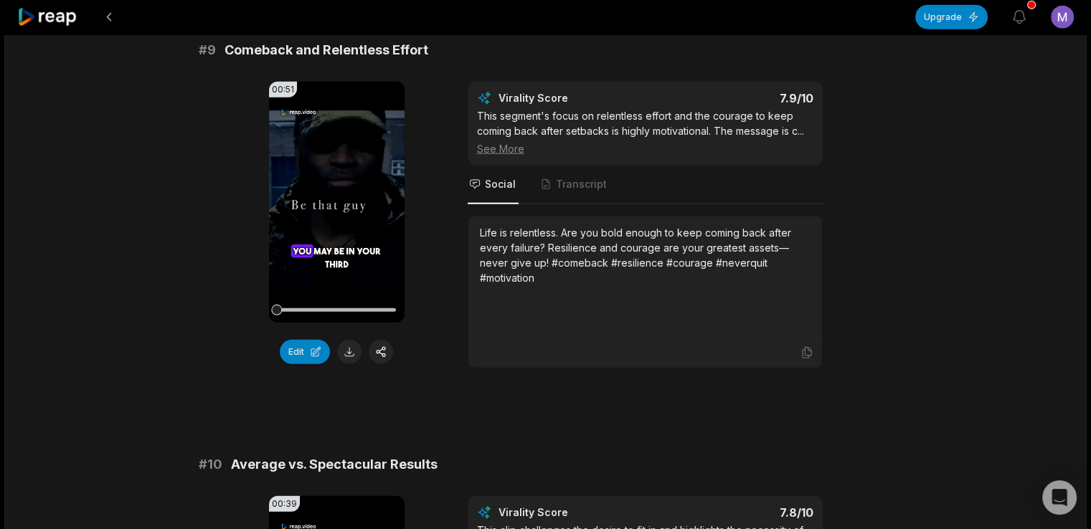
scroll to position [3471, 0]
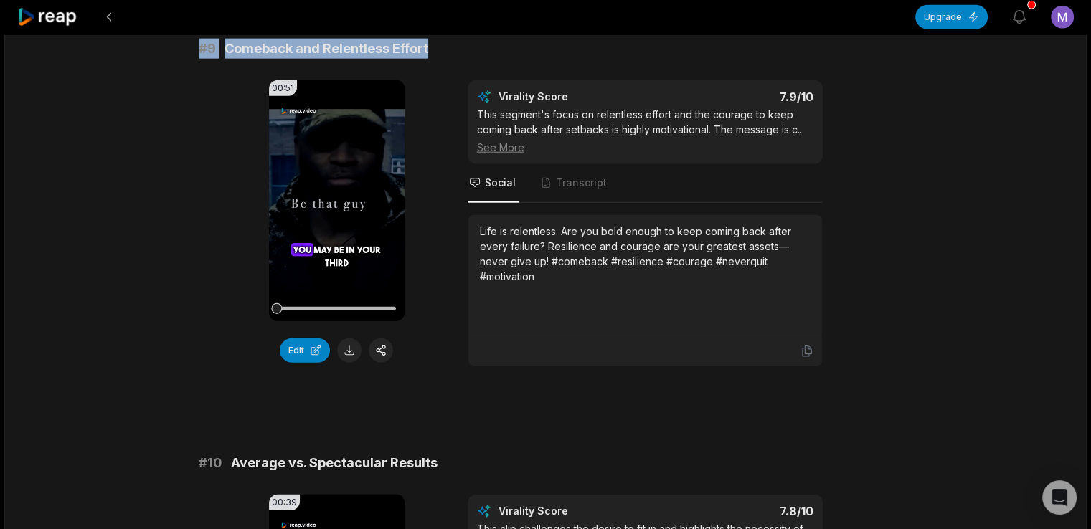
drag, startPoint x: 199, startPoint y: 129, endPoint x: 494, endPoint y: 98, distance: 296.5
copy div "# 9 Comeback and Relentless Effort"
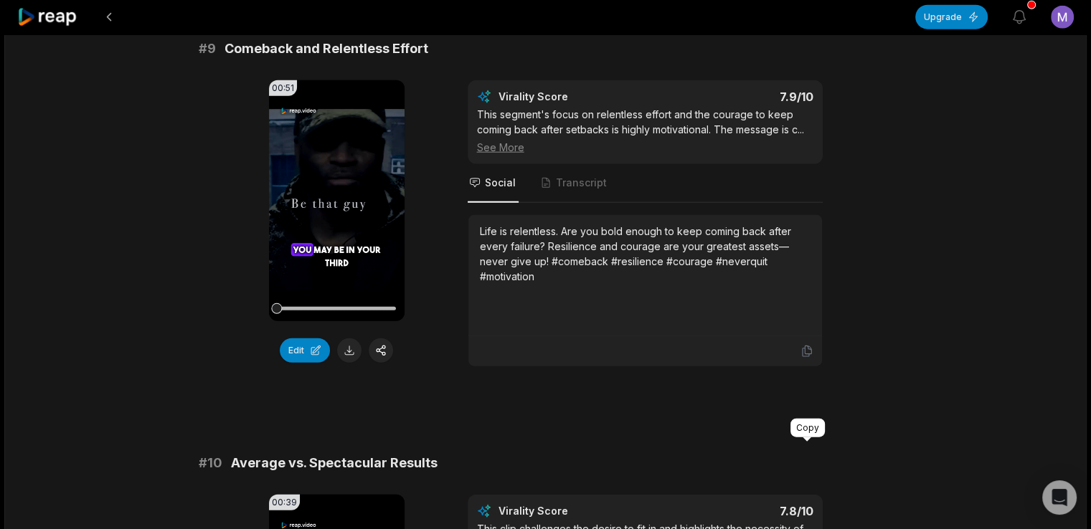
click at [803, 358] on icon at bounding box center [807, 351] width 13 height 13
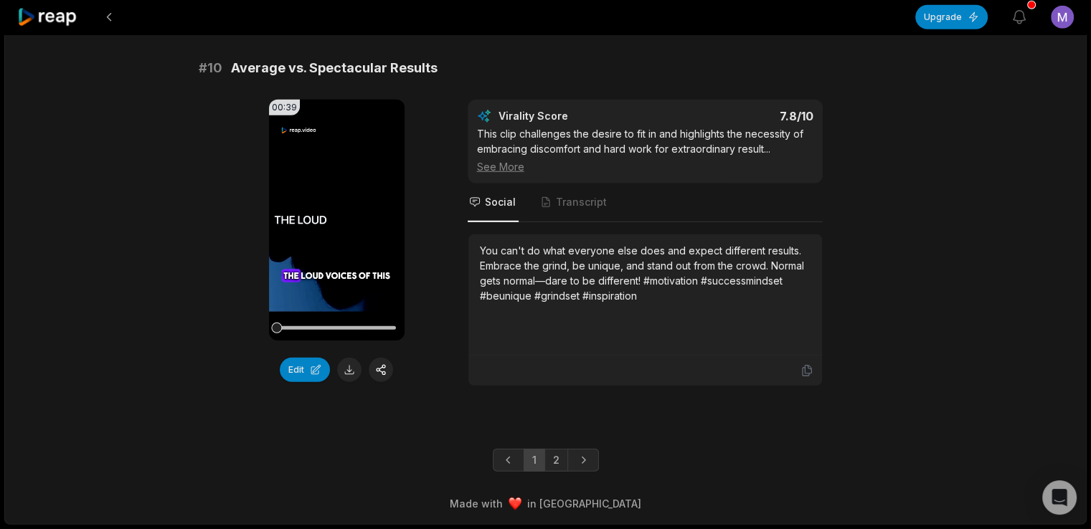
scroll to position [3898, 0]
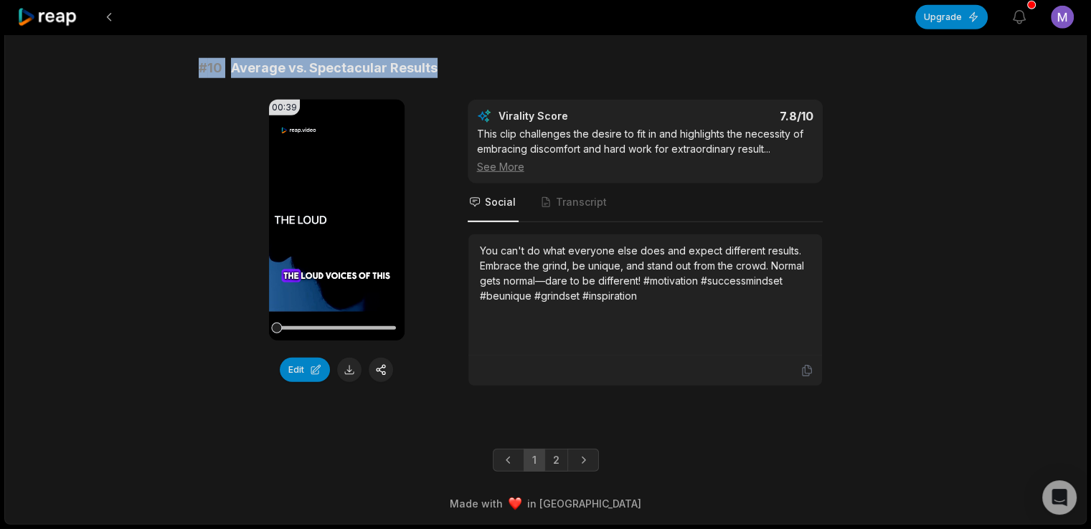
drag, startPoint x: 198, startPoint y: 132, endPoint x: 465, endPoint y: 119, distance: 267.2
copy div "# 10 Average vs. Spectacular Results"
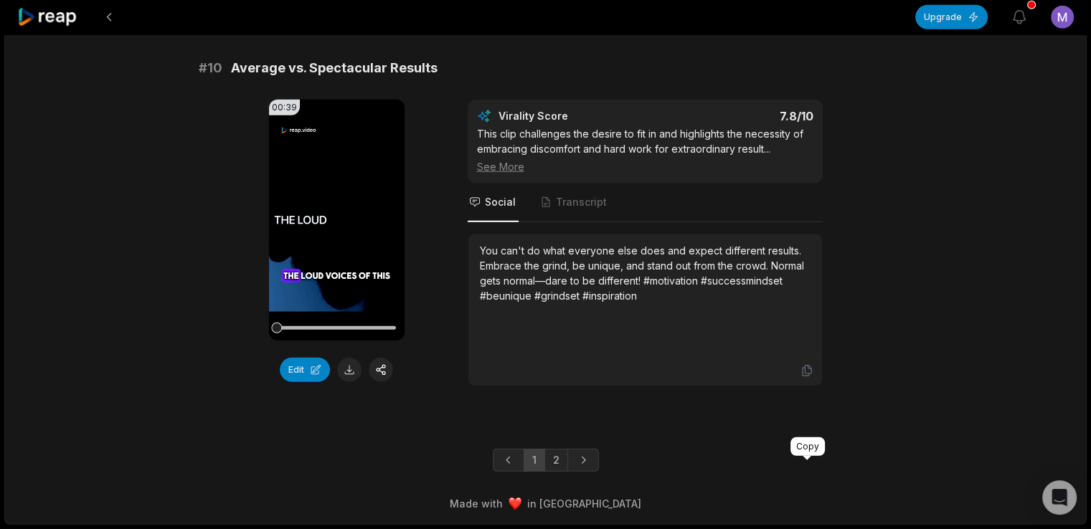
click at [809, 377] on icon at bounding box center [807, 370] width 13 height 13
click at [553, 456] on link "2" at bounding box center [556, 460] width 24 height 23
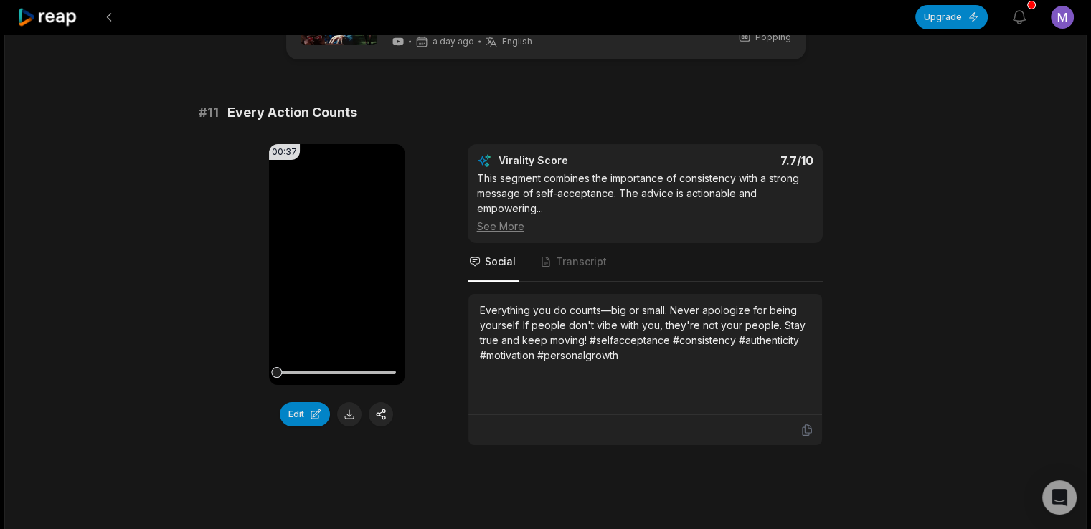
scroll to position [0, 0]
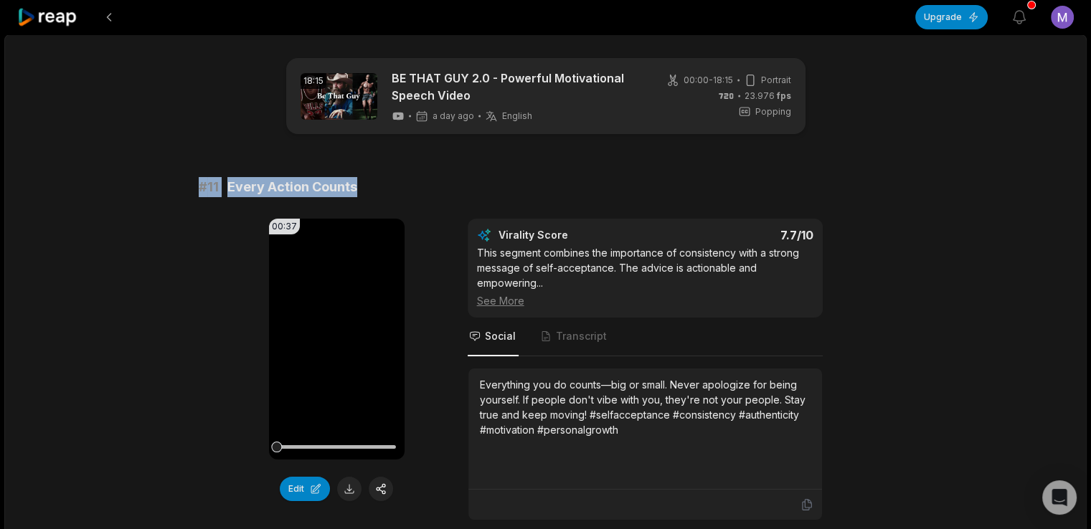
drag, startPoint x: 199, startPoint y: 184, endPoint x: 389, endPoint y: 177, distance: 189.5
click at [389, 177] on div "# 11 Every Action Counts" at bounding box center [546, 187] width 694 height 20
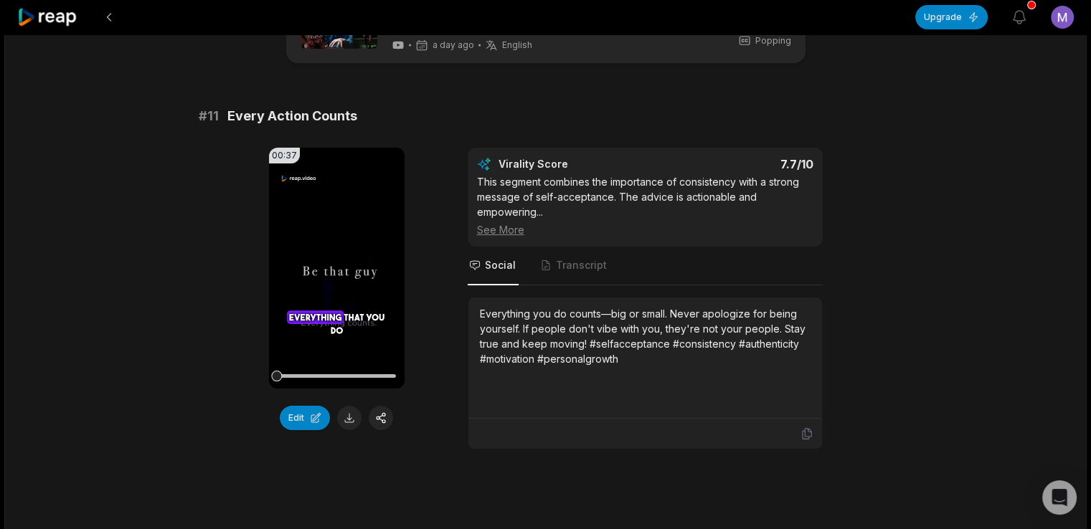
scroll to position [66, 0]
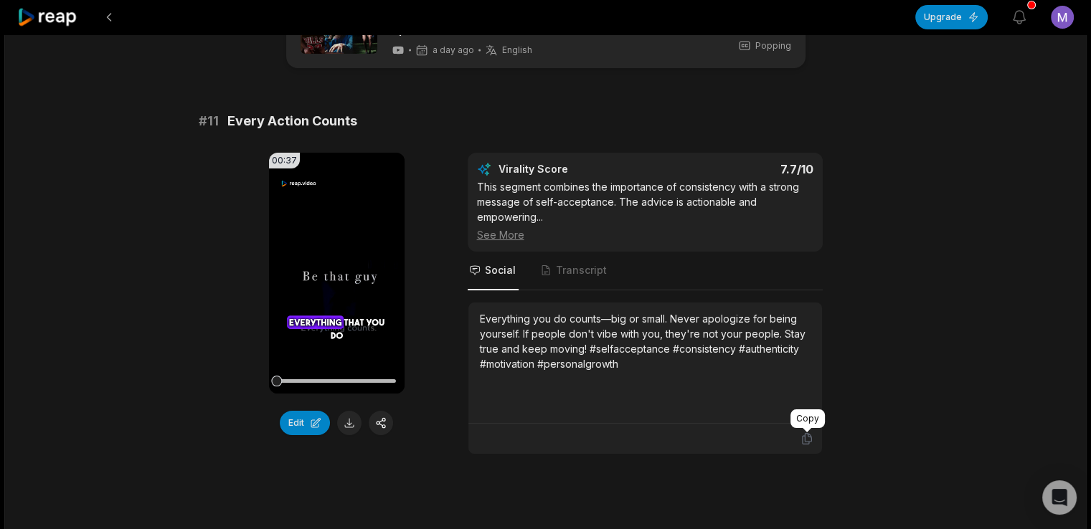
click at [803, 437] on icon at bounding box center [807, 439] width 13 height 13
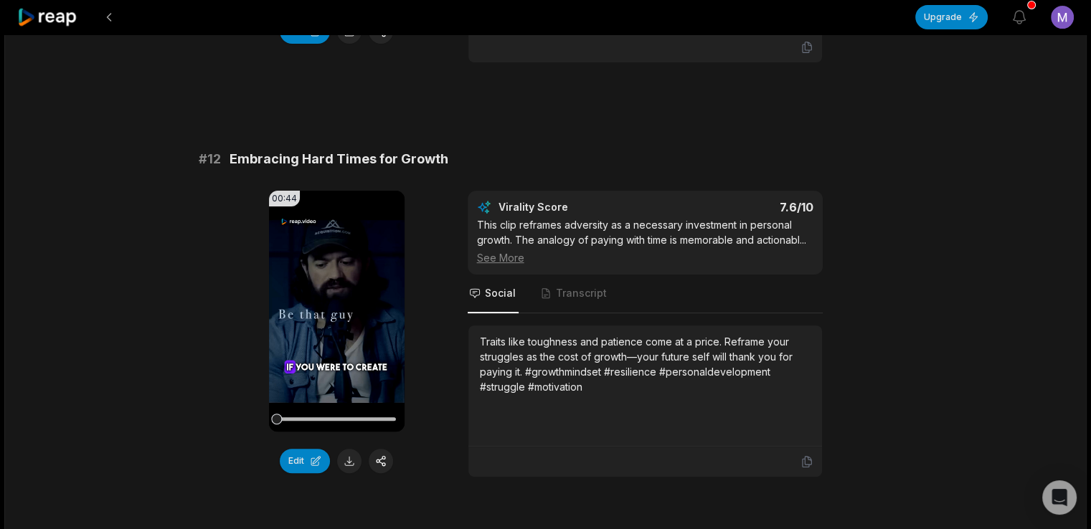
scroll to position [461, 0]
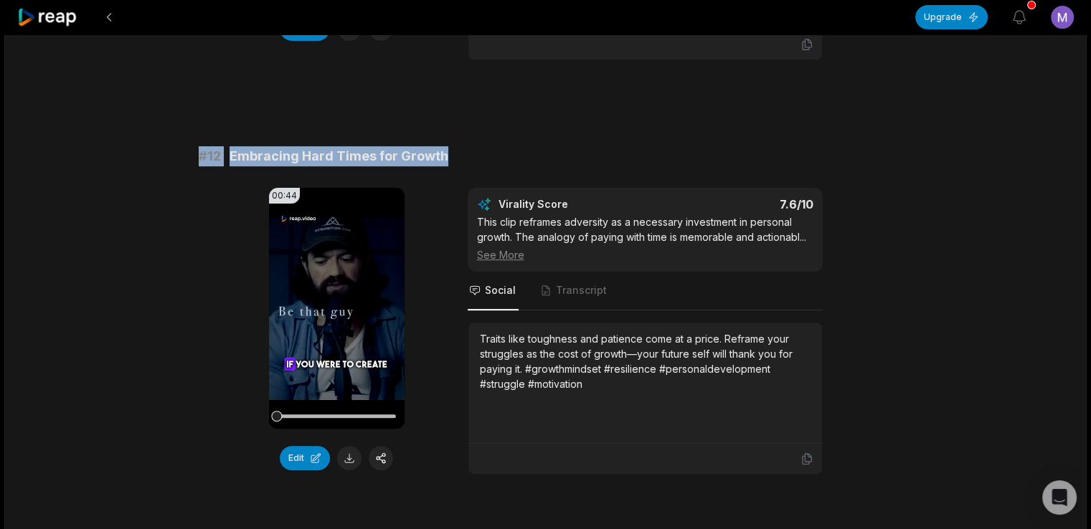
drag, startPoint x: 199, startPoint y: 156, endPoint x: 459, endPoint y: 136, distance: 261.1
copy div "# 12 Embracing Hard Times for Growth"
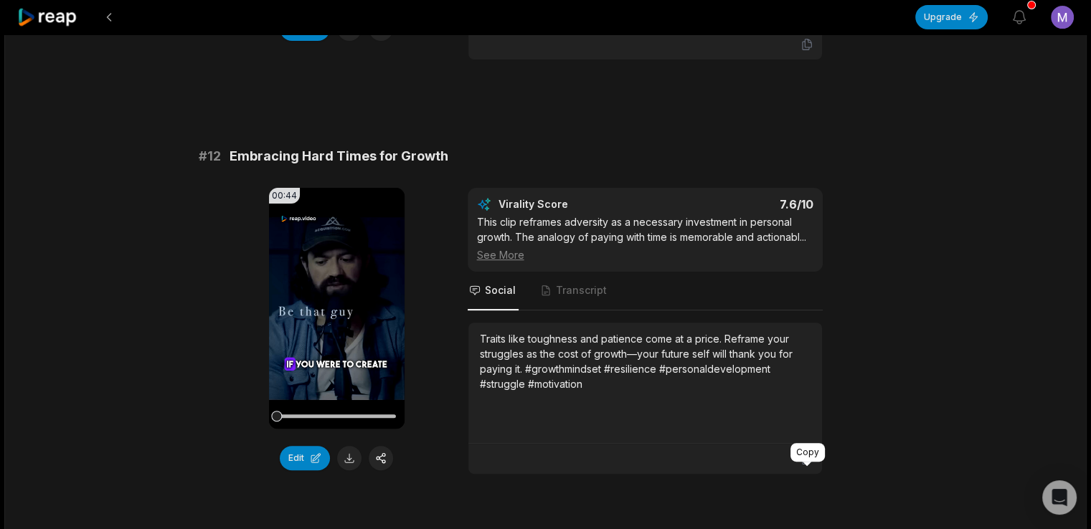
click at [804, 465] on icon at bounding box center [806, 459] width 9 height 11
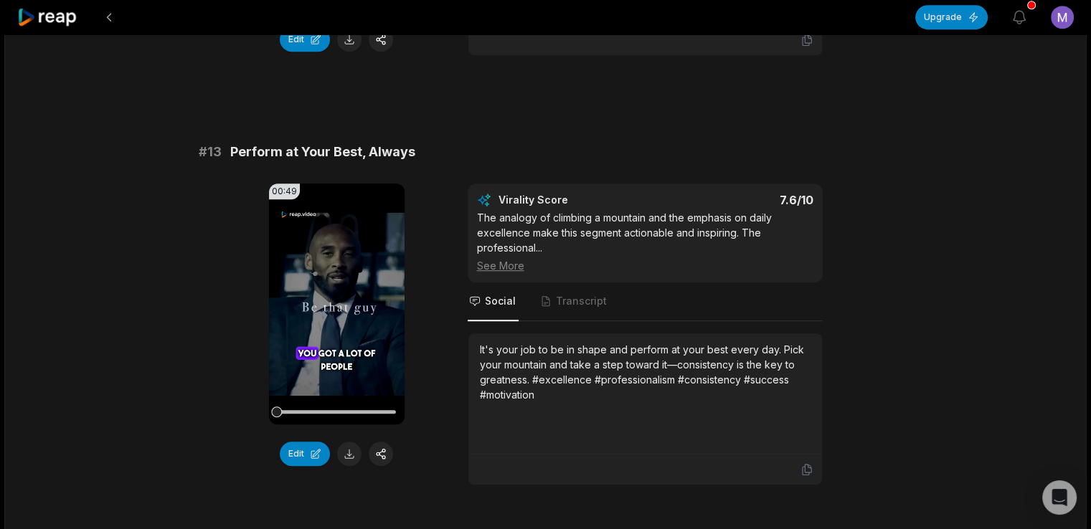
scroll to position [880, 0]
drag, startPoint x: 199, startPoint y: 164, endPoint x: 421, endPoint y: 148, distance: 222.9
click at [421, 148] on div "# 11 Every Action Counts 00:37 Your browser does not support mp4 format. Edit V…" at bounding box center [546, 305] width 694 height 2017
copy div "# 13 Perform at Your Best, Always"
click at [421, 148] on div "# 11 Every Action Counts 00:37 Your browser does not support mp4 format. Edit V…" at bounding box center [546, 305] width 694 height 2017
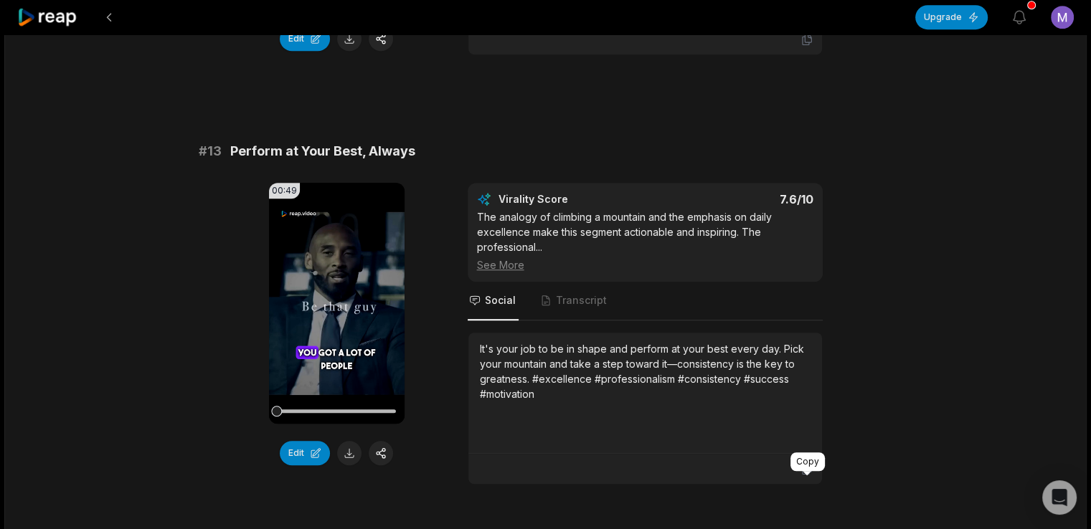
click at [811, 475] on icon at bounding box center [806, 469] width 9 height 11
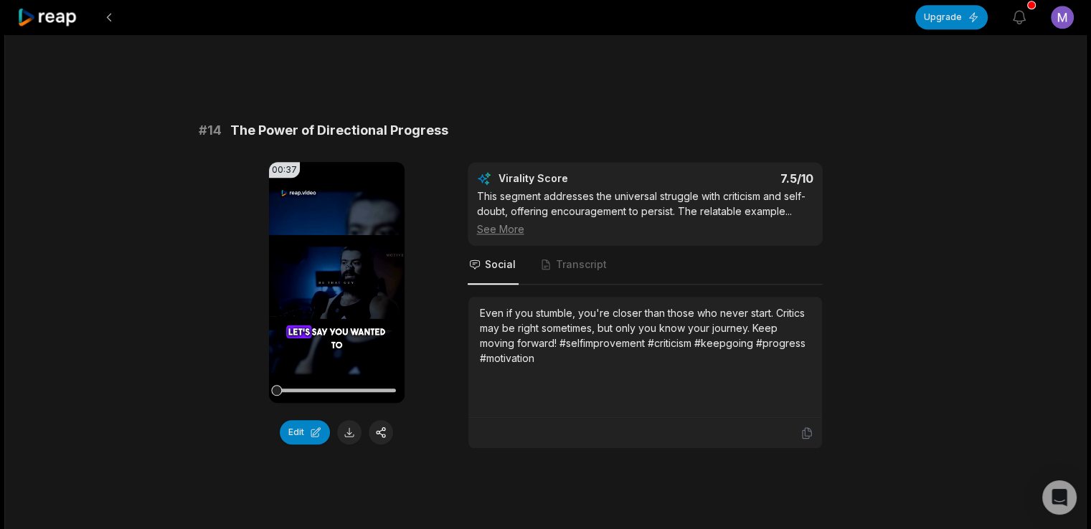
scroll to position [1349, 0]
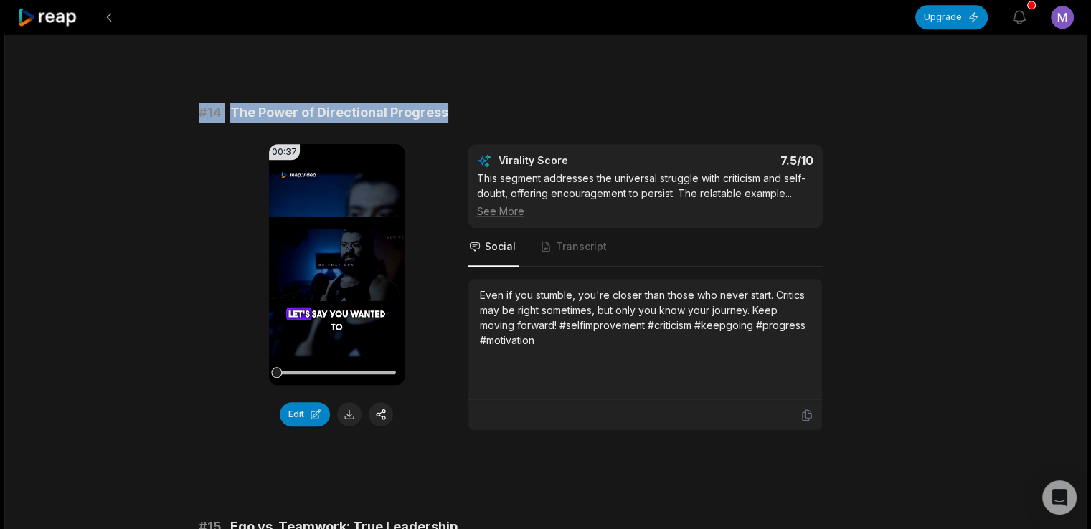
drag, startPoint x: 200, startPoint y: 121, endPoint x: 458, endPoint y: 97, distance: 258.7
copy div "# 14 The Power of Directional Progress"
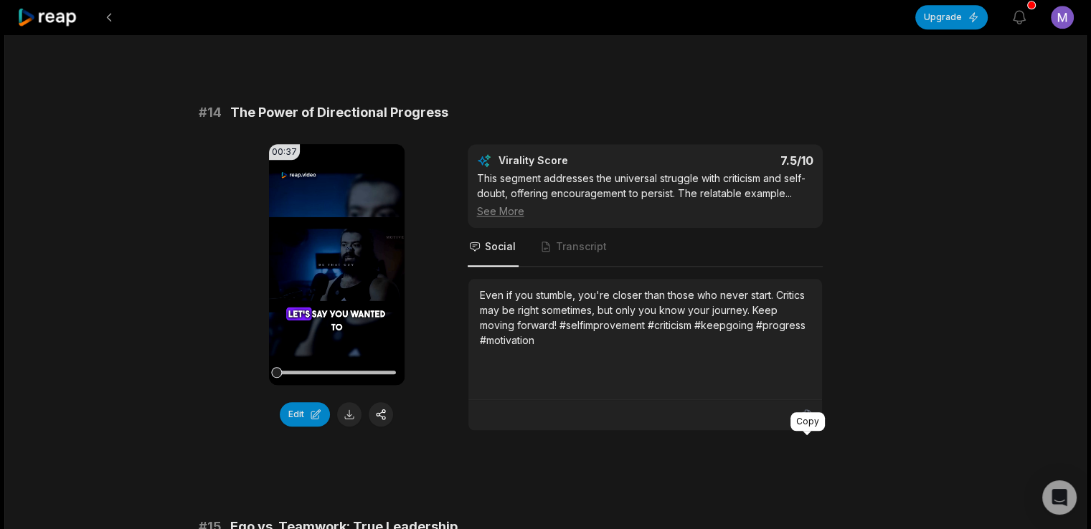
click at [802, 421] on icon at bounding box center [806, 415] width 9 height 11
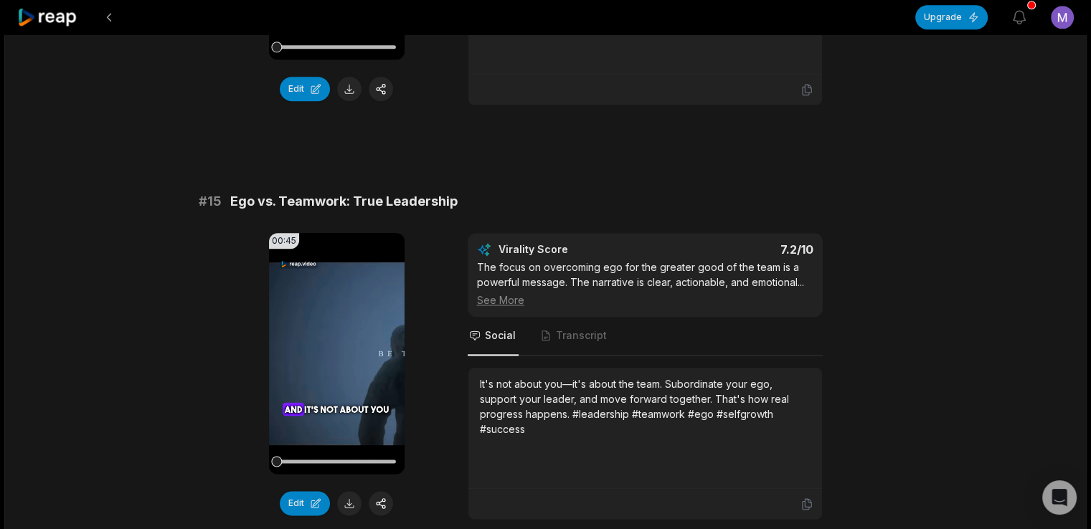
scroll to position [1848, 0]
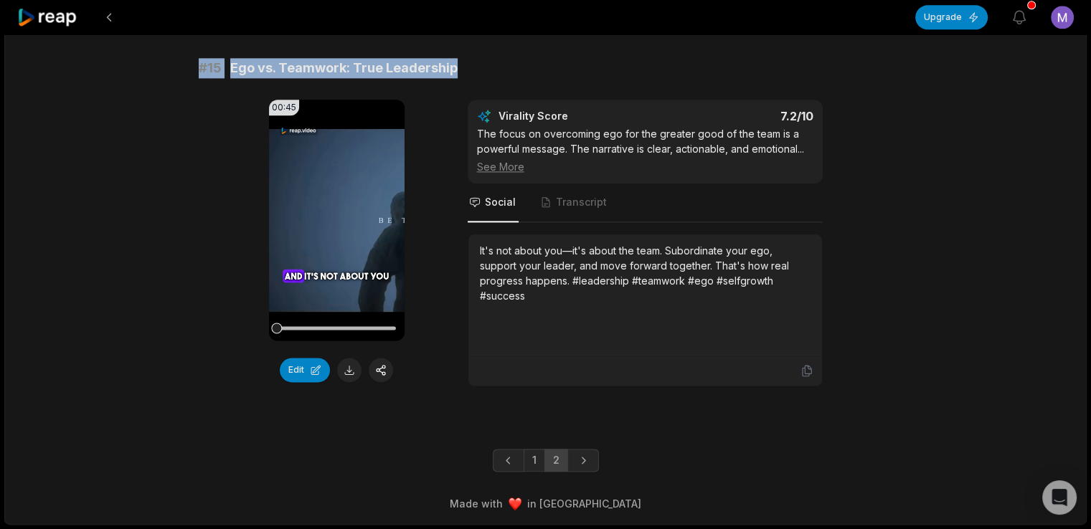
drag, startPoint x: 198, startPoint y: 49, endPoint x: 465, endPoint y: 44, distance: 266.9
click at [465, 58] on div "# 15 Ego vs. Teamwork: True Leadership" at bounding box center [546, 68] width 694 height 20
copy div "# 15 Ego vs. Teamwork: True Leadership"
click at [465, 58] on div "# 15 Ego vs. Teamwork: True Leadership" at bounding box center [546, 68] width 694 height 20
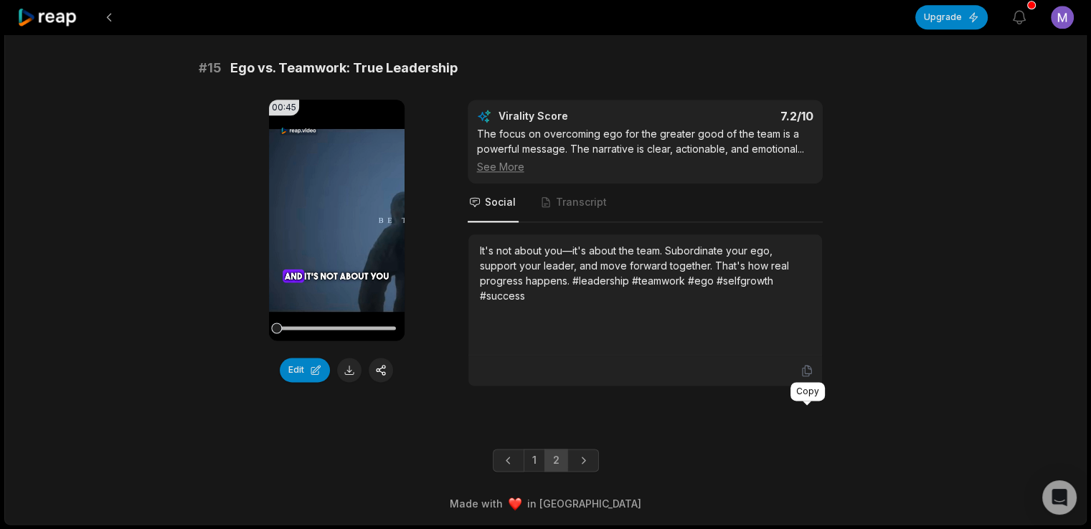
click at [804, 371] on icon at bounding box center [806, 371] width 9 height 11
click at [47, 15] on icon at bounding box center [47, 17] width 61 height 19
click at [60, 16] on icon at bounding box center [47, 17] width 61 height 19
